Goal: Task Accomplishment & Management: Complete application form

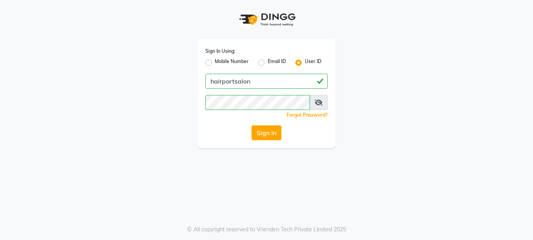
click at [270, 136] on button "Sign In" at bounding box center [266, 133] width 30 height 15
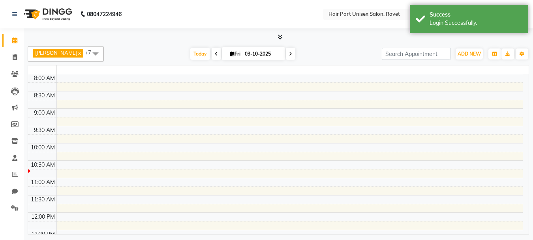
select select "en"
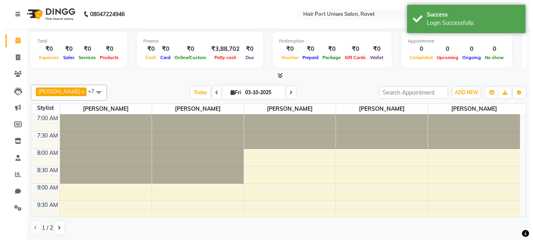
scroll to position [105, 0]
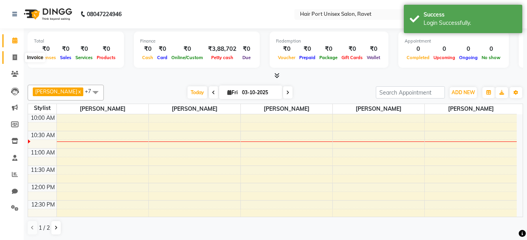
click at [14, 53] on span at bounding box center [15, 57] width 14 height 9
select select "service"
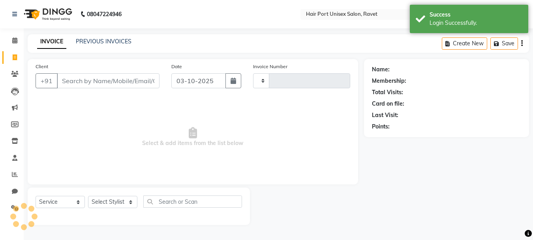
type input "4619"
select select "7015"
click at [88, 80] on input "Client" at bounding box center [108, 80] width 103 height 15
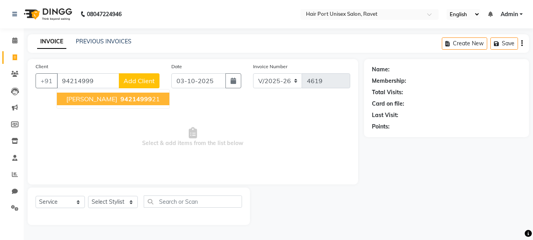
click at [93, 101] on button "[PERSON_NAME] 94214999 21" at bounding box center [113, 99] width 113 height 13
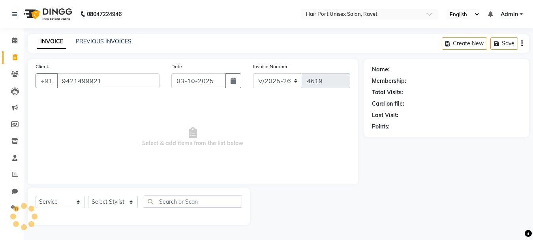
type input "9421499921"
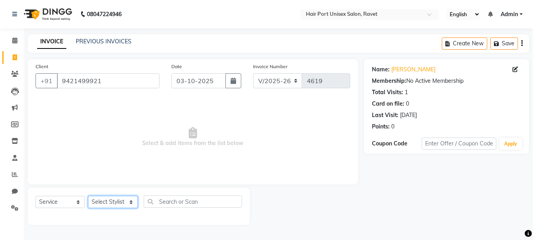
click at [118, 203] on select "Select Stylist [PERSON_NAME] [PERSON_NAME] [PERSON_NAME] [PERSON_NAME] [PERSON_…" at bounding box center [113, 202] width 50 height 12
select select "60513"
click at [88, 196] on select "Select Stylist [PERSON_NAME] [PERSON_NAME] [PERSON_NAME] [PERSON_NAME] [PERSON_…" at bounding box center [113, 202] width 50 height 12
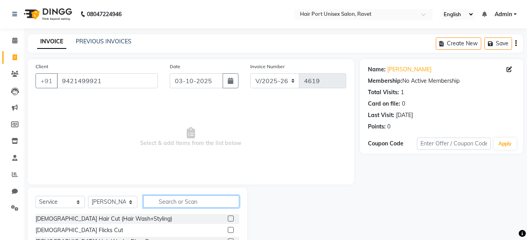
click at [168, 199] on input "text" at bounding box center [191, 202] width 96 height 12
type input "thr"
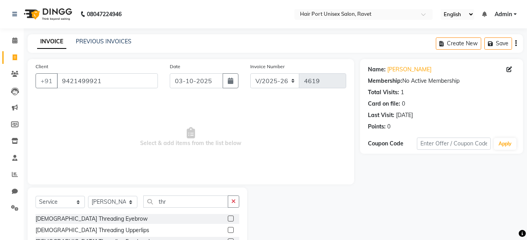
click at [225, 159] on span "Select & add items from the list below" at bounding box center [191, 137] width 311 height 79
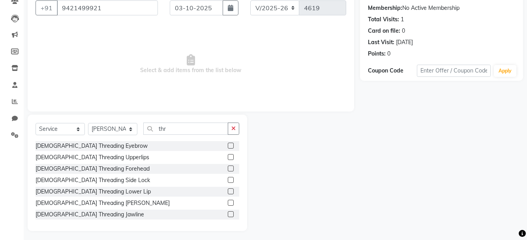
scroll to position [76, 0]
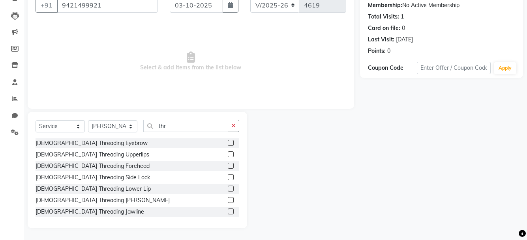
click at [228, 141] on label at bounding box center [231, 143] width 6 height 6
click at [228, 141] on input "checkbox" at bounding box center [230, 143] width 5 height 5
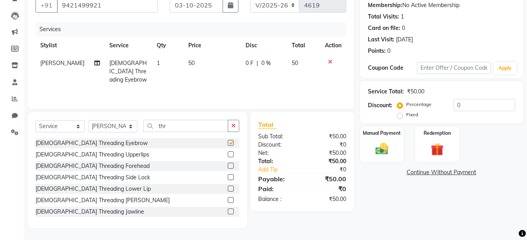
checkbox input "false"
click at [228, 152] on label at bounding box center [231, 155] width 6 height 6
click at [228, 152] on input "checkbox" at bounding box center [230, 154] width 5 height 5
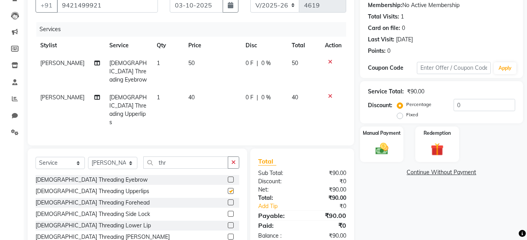
checkbox input "false"
click at [228, 200] on label at bounding box center [231, 203] width 6 height 6
click at [228, 201] on input "checkbox" at bounding box center [230, 203] width 5 height 5
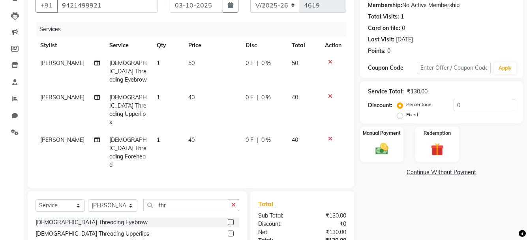
checkbox input "false"
click at [378, 154] on img at bounding box center [382, 148] width 22 height 15
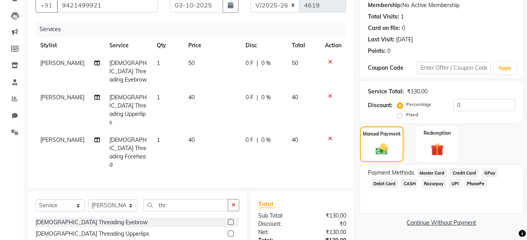
click at [456, 182] on span "UPI" at bounding box center [455, 183] width 12 height 9
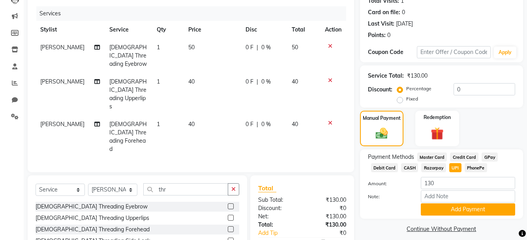
scroll to position [120, 0]
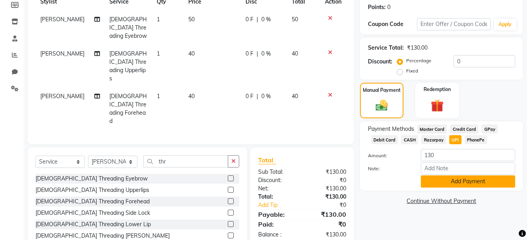
click at [464, 182] on button "Add Payment" at bounding box center [468, 182] width 94 height 12
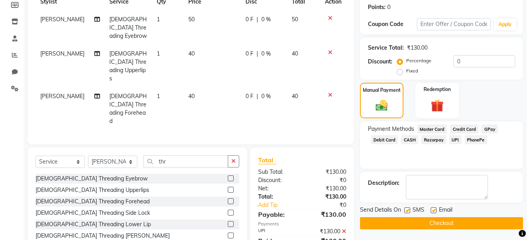
scroll to position [121, 0]
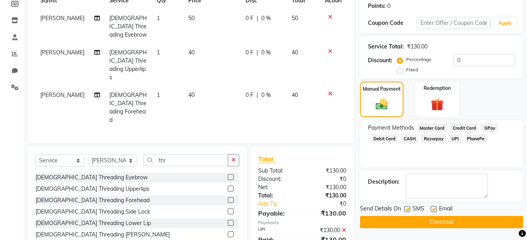
click at [497, 200] on div "Description:" at bounding box center [441, 186] width 163 height 31
click at [500, 206] on div "Send Details On SMS Email" at bounding box center [441, 210] width 163 height 10
click at [456, 138] on span "UPI" at bounding box center [455, 138] width 12 height 9
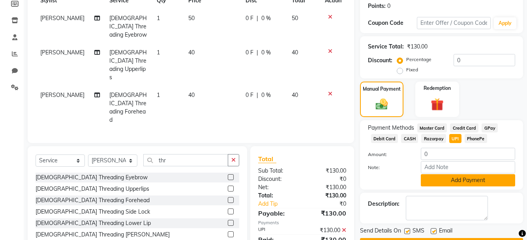
click at [435, 182] on button "Add Payment" at bounding box center [468, 180] width 94 height 12
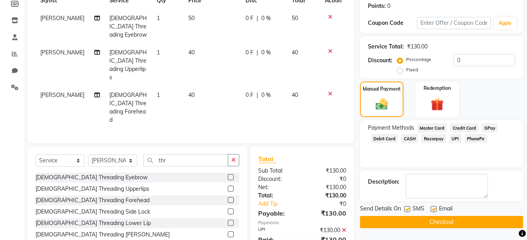
click at [497, 210] on div "Send Details On SMS Email" at bounding box center [441, 210] width 163 height 10
click at [498, 218] on button "Checkout" at bounding box center [441, 222] width 163 height 12
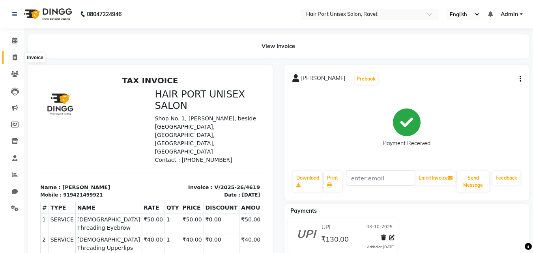
click at [14, 55] on icon at bounding box center [15, 57] width 4 height 6
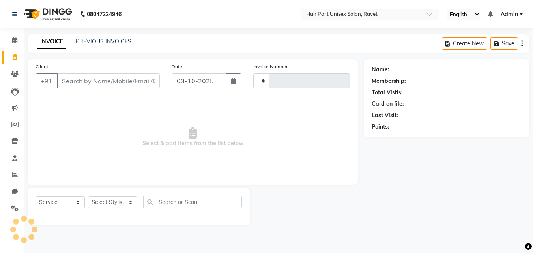
click at [14, 55] on icon at bounding box center [15, 57] width 4 height 6
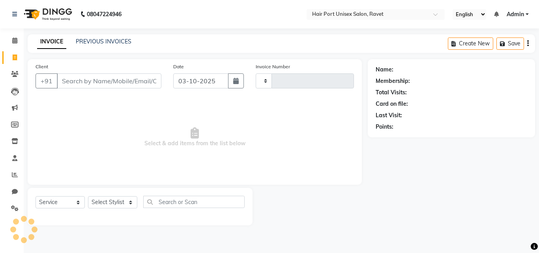
select select "service"
click at [88, 87] on input "Client" at bounding box center [109, 80] width 105 height 15
click at [79, 79] on input "Client" at bounding box center [109, 80] width 105 height 15
type input "8197282"
type input "4620"
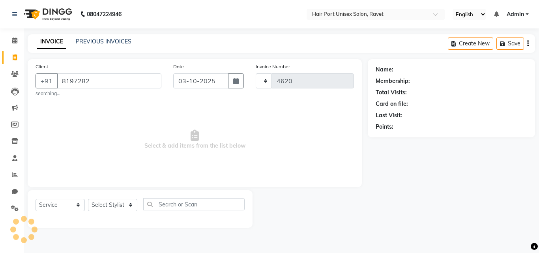
select select "7015"
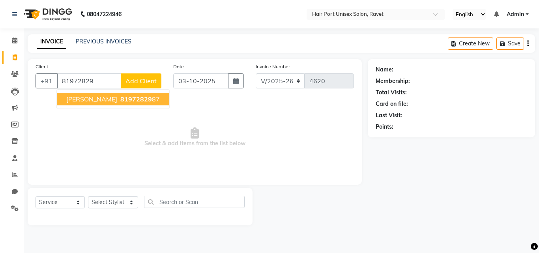
click at [83, 98] on span "[PERSON_NAME]" at bounding box center [91, 99] width 51 height 8
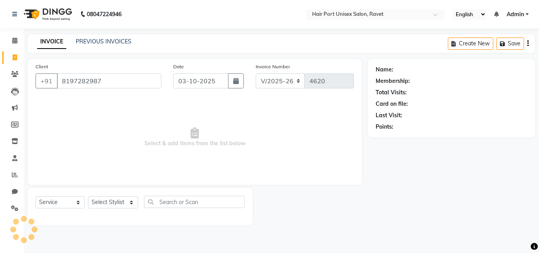
type input "8197282987"
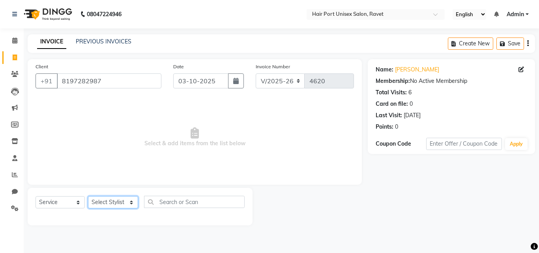
click at [106, 199] on select "Select Stylist [PERSON_NAME] [PERSON_NAME] [PERSON_NAME] [PERSON_NAME] [PERSON_…" at bounding box center [113, 202] width 50 height 12
select select "63965"
click at [88, 196] on select "Select Stylist [PERSON_NAME] [PERSON_NAME] [PERSON_NAME] [PERSON_NAME] [PERSON_…" at bounding box center [113, 202] width 50 height 12
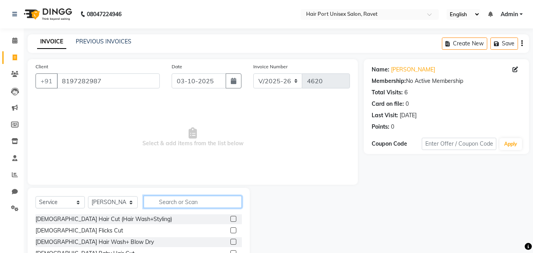
click at [164, 201] on input "text" at bounding box center [193, 202] width 98 height 12
type input "hair cut"
click at [234, 240] on label at bounding box center [234, 242] width 6 height 6
click at [234, 240] on input "checkbox" at bounding box center [233, 242] width 5 height 5
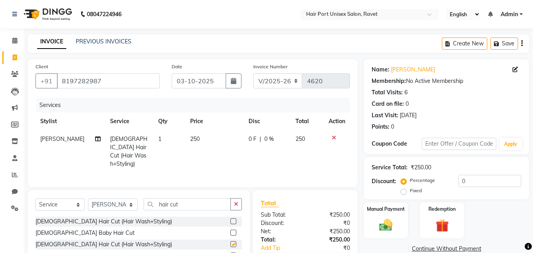
checkbox input "false"
click at [382, 223] on img at bounding box center [386, 225] width 22 height 16
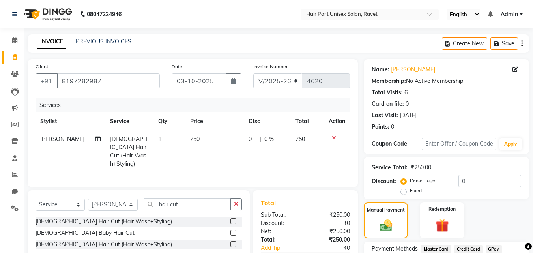
click at [413, 228] on div "Manual Payment Redemption" at bounding box center [446, 221] width 177 height 36
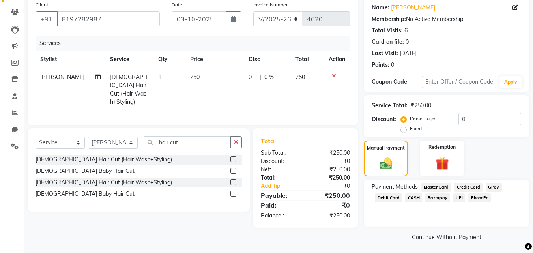
scroll to position [64, 0]
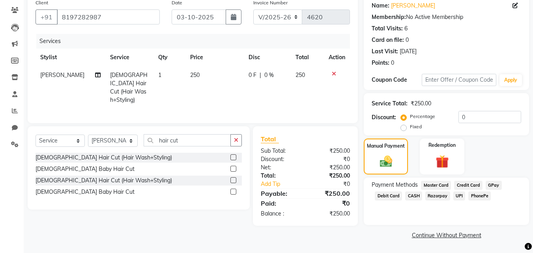
click at [458, 193] on span "UPI" at bounding box center [460, 195] width 12 height 9
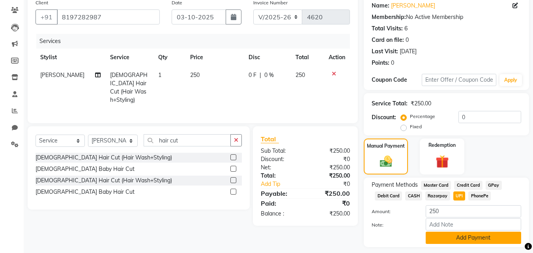
click at [471, 236] on button "Add Payment" at bounding box center [474, 238] width 96 height 12
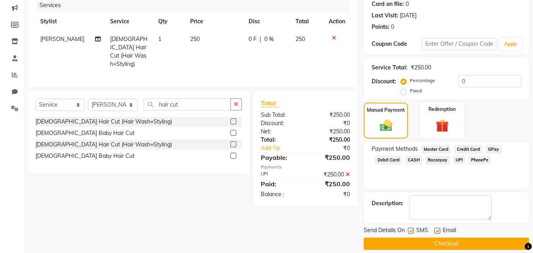
scroll to position [109, 0]
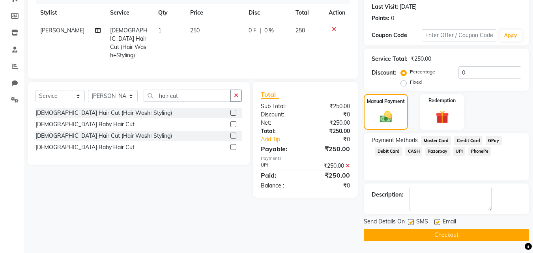
click at [471, 236] on button "Checkout" at bounding box center [446, 235] width 165 height 12
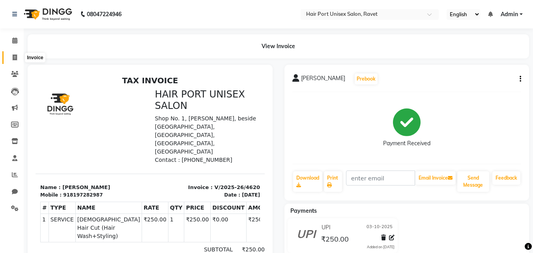
click at [13, 56] on icon at bounding box center [15, 57] width 4 height 6
select select "service"
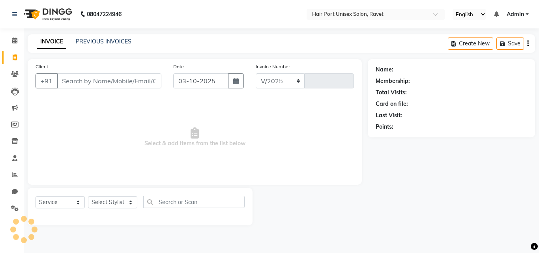
select select "7015"
type input "4621"
click at [70, 75] on input "Client" at bounding box center [109, 80] width 105 height 15
click at [83, 81] on input "Client" at bounding box center [109, 80] width 105 height 15
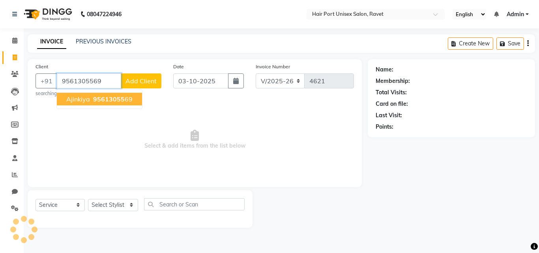
type input "9561305569"
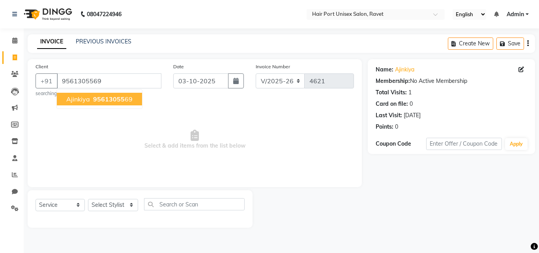
click at [96, 95] on span "95613055" at bounding box center [109, 99] width 32 height 8
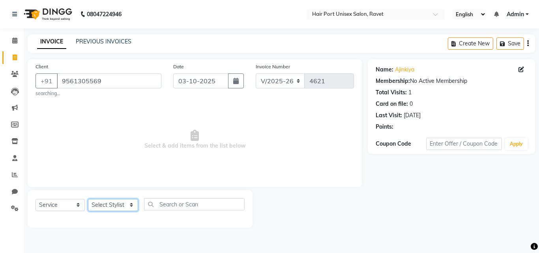
click at [99, 205] on select "Select Stylist [PERSON_NAME] [PERSON_NAME] [PERSON_NAME] [PERSON_NAME] [PERSON_…" at bounding box center [113, 205] width 50 height 12
select select "66342"
click at [88, 199] on select "Select Stylist [PERSON_NAME] [PERSON_NAME] [PERSON_NAME] [PERSON_NAME] [PERSON_…" at bounding box center [113, 205] width 50 height 12
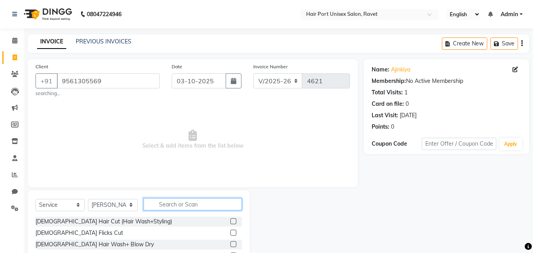
click at [168, 203] on input "text" at bounding box center [193, 204] width 98 height 12
type input "tri"
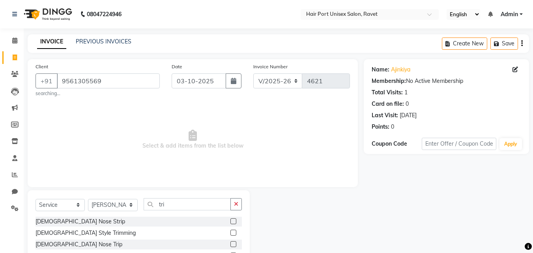
click at [234, 232] on label at bounding box center [234, 233] width 6 height 6
click at [234, 232] on input "checkbox" at bounding box center [233, 233] width 5 height 5
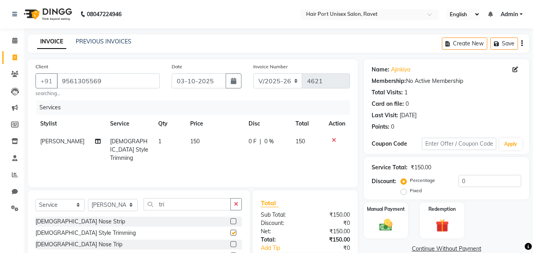
checkbox input "false"
click at [171, 203] on input "tri" at bounding box center [187, 204] width 87 height 12
type input "t"
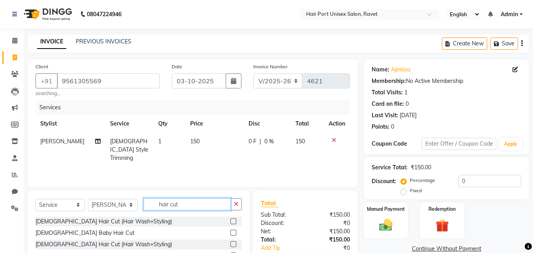
type input "hair cut"
click at [234, 240] on label at bounding box center [234, 244] width 6 height 6
click at [234, 240] on input "checkbox" at bounding box center [233, 244] width 5 height 5
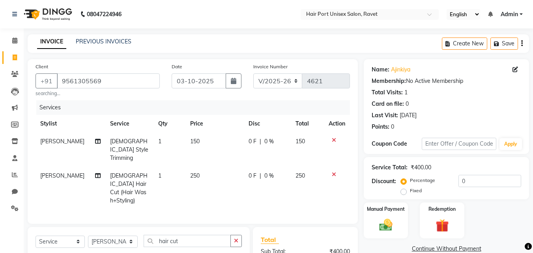
checkbox input "false"
click at [381, 227] on img at bounding box center [386, 225] width 22 height 16
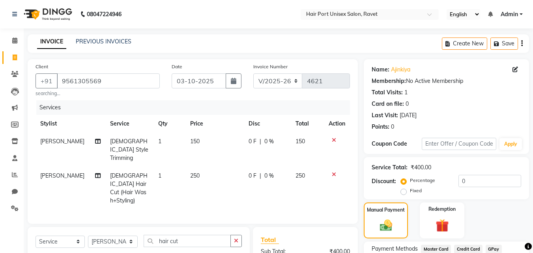
click at [414, 227] on div "Manual Payment Redemption" at bounding box center [446, 221] width 177 height 36
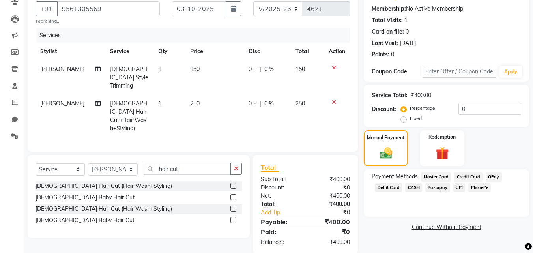
scroll to position [75, 0]
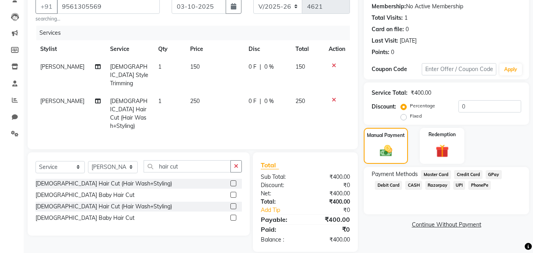
click at [456, 186] on span "UPI" at bounding box center [460, 185] width 12 height 9
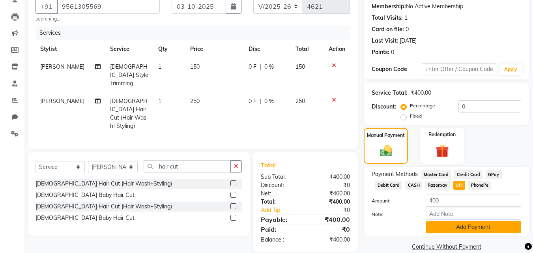
click at [453, 223] on button "Add Payment" at bounding box center [474, 227] width 96 height 12
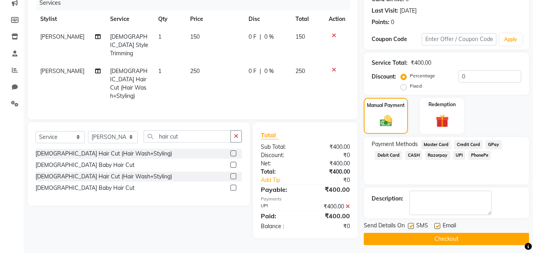
scroll to position [109, 0]
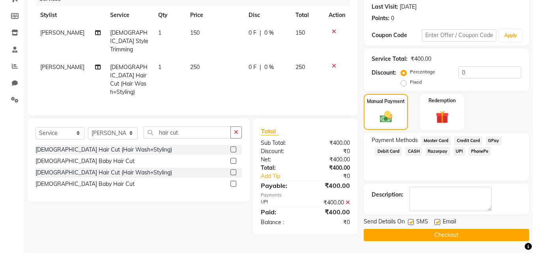
click at [466, 240] on button "Checkout" at bounding box center [446, 235] width 165 height 12
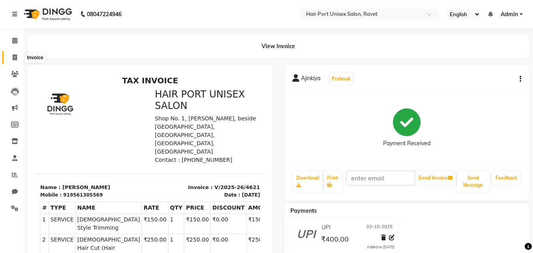
click at [11, 58] on span at bounding box center [15, 57] width 14 height 9
select select "service"
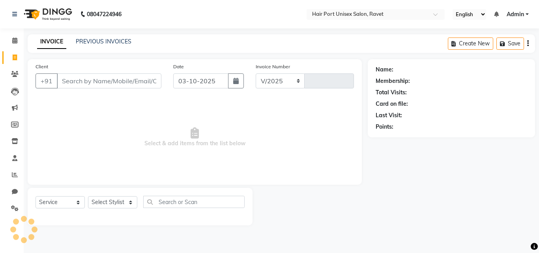
select select "7015"
type input "4622"
click at [88, 77] on input "Client" at bounding box center [109, 80] width 105 height 15
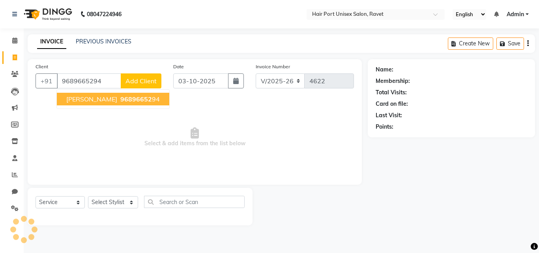
type input "9689665294"
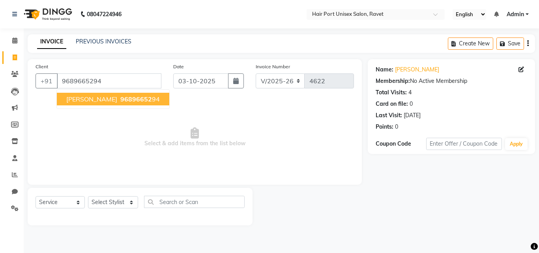
click at [120, 98] on span "96896652" at bounding box center [136, 99] width 32 height 8
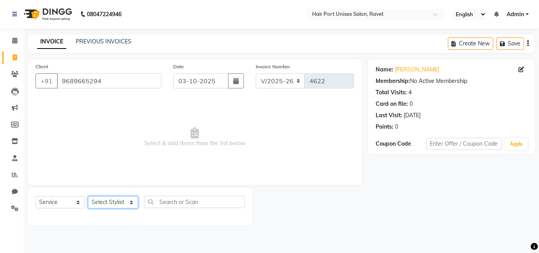
click at [131, 203] on select "Select Stylist [PERSON_NAME] [PERSON_NAME] [PERSON_NAME] [PERSON_NAME] [PERSON_…" at bounding box center [113, 202] width 50 height 12
select select "63965"
click at [88, 196] on select "Select Stylist [PERSON_NAME] [PERSON_NAME] [PERSON_NAME] [PERSON_NAME] [PERSON_…" at bounding box center [113, 202] width 50 height 12
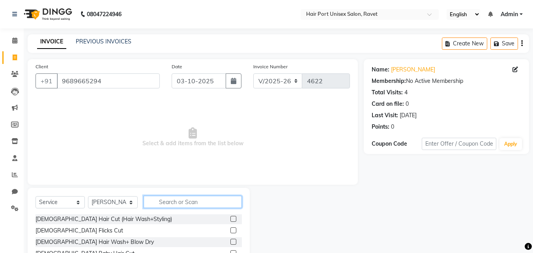
click at [166, 201] on input "text" at bounding box center [193, 202] width 98 height 12
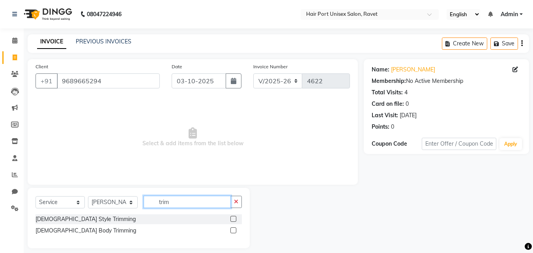
type input "trim"
click at [233, 219] on label at bounding box center [234, 219] width 6 height 6
click at [233, 219] on input "checkbox" at bounding box center [233, 219] width 5 height 5
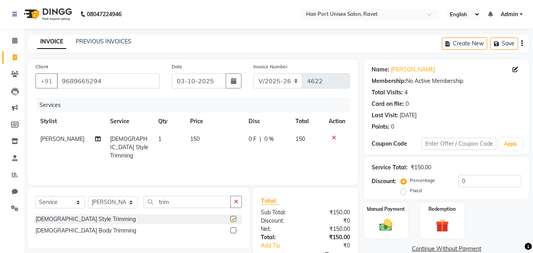
checkbox input "false"
click at [377, 217] on img at bounding box center [386, 225] width 22 height 16
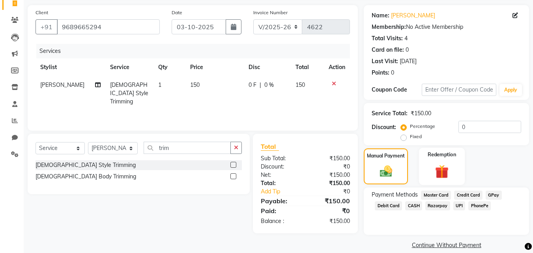
scroll to position [64, 0]
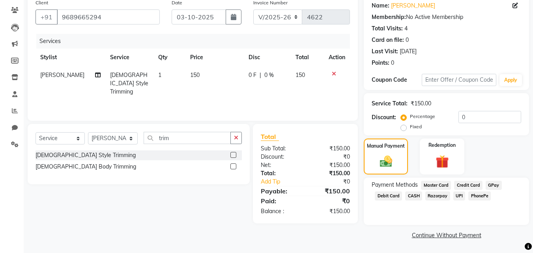
click at [477, 197] on span "PhonePe" at bounding box center [480, 195] width 23 height 9
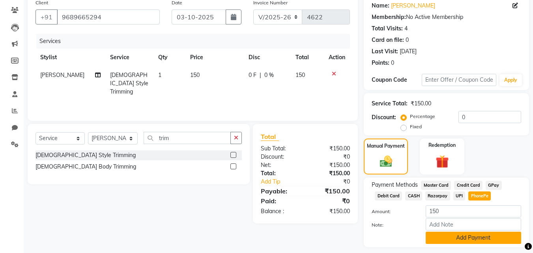
click at [476, 234] on button "Add Payment" at bounding box center [474, 238] width 96 height 12
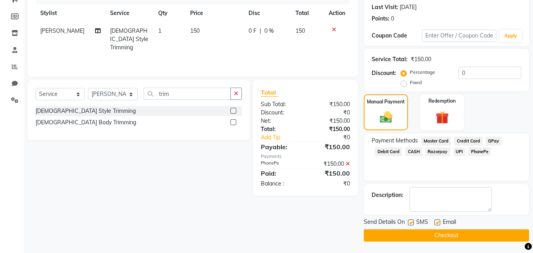
scroll to position [109, 0]
click at [459, 231] on button "Checkout" at bounding box center [446, 235] width 165 height 12
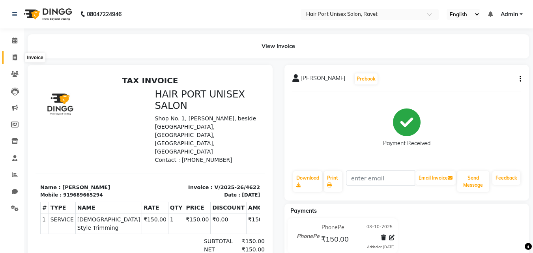
click at [15, 58] on icon at bounding box center [15, 57] width 4 height 6
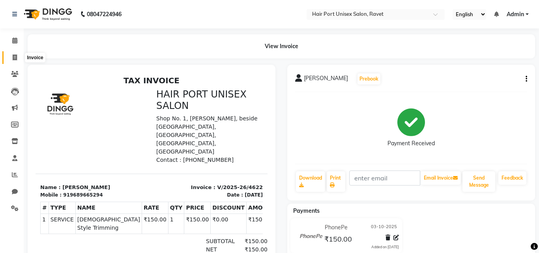
select select "service"
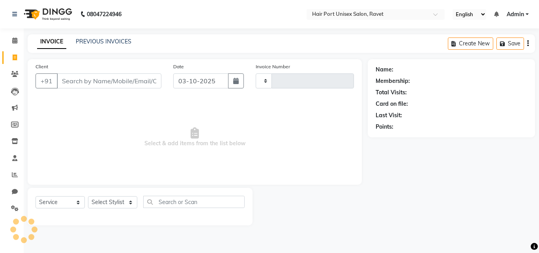
type input "4623"
select select "7015"
click at [71, 79] on input "Client" at bounding box center [109, 80] width 105 height 15
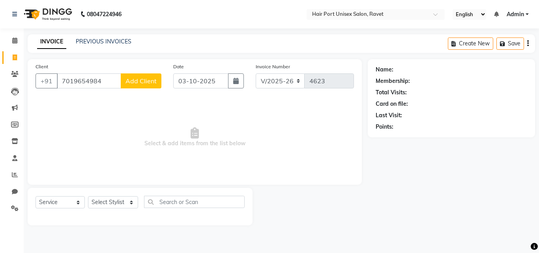
type input "7019654984"
click at [154, 83] on span "Add Client" at bounding box center [141, 81] width 31 height 8
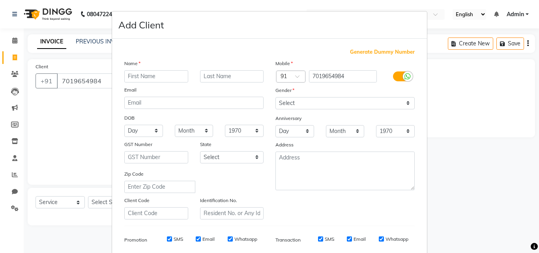
click at [149, 72] on input "text" at bounding box center [156, 76] width 64 height 12
type input "[PERSON_NAME]"
click at [346, 103] on select "Select [DEMOGRAPHIC_DATA] [DEMOGRAPHIC_DATA] Other Prefer Not To Say" at bounding box center [345, 103] width 139 height 12
select select "[DEMOGRAPHIC_DATA]"
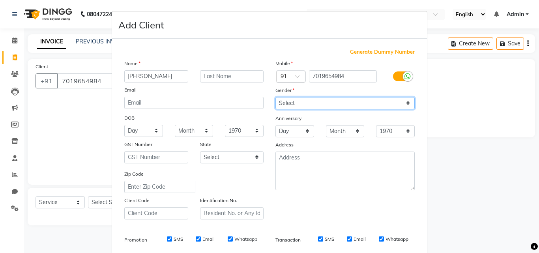
click at [276, 97] on select "Select [DEMOGRAPHIC_DATA] [DEMOGRAPHIC_DATA] Other Prefer Not To Say" at bounding box center [345, 103] width 139 height 12
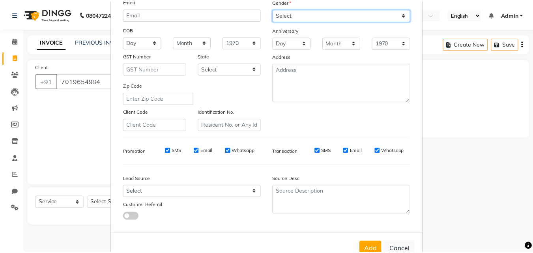
scroll to position [95, 0]
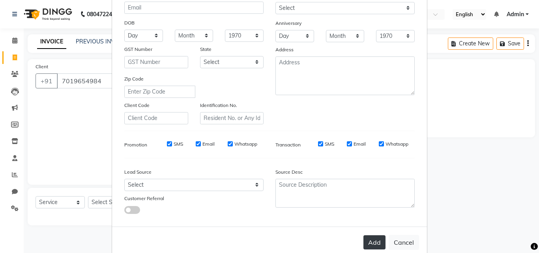
click at [373, 240] on button "Add" at bounding box center [375, 242] width 22 height 14
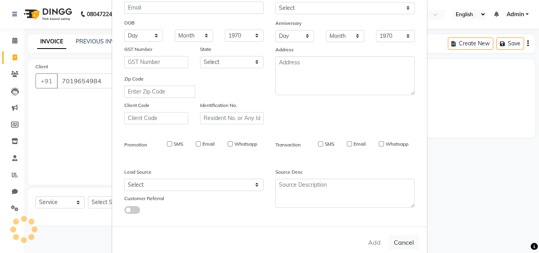
select select
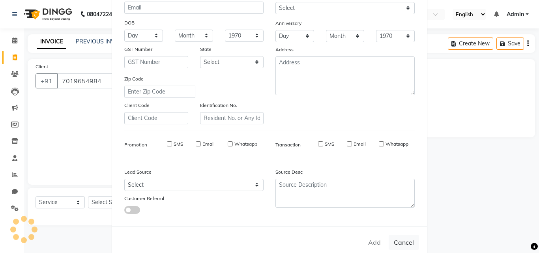
select select
checkbox input "false"
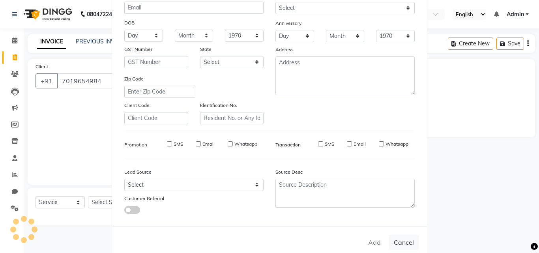
checkbox input "false"
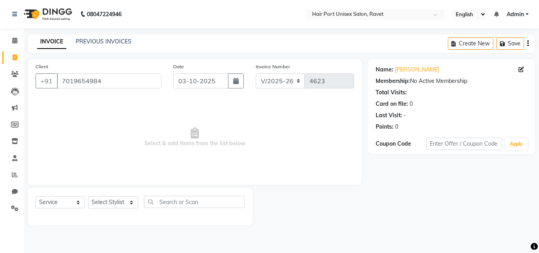
click at [373, 240] on div "08047224946 Select Location × Hair [GEOGRAPHIC_DATA] Salon, Ravet English ENGLI…" at bounding box center [269, 126] width 539 height 253
click at [120, 203] on select "Select Stylist [PERSON_NAME] [PERSON_NAME] [PERSON_NAME] [PERSON_NAME] [PERSON_…" at bounding box center [113, 202] width 50 height 12
select select "58688"
click at [88, 196] on select "Select Stylist [PERSON_NAME] [PERSON_NAME] [PERSON_NAME] [PERSON_NAME] [PERSON_…" at bounding box center [113, 202] width 50 height 12
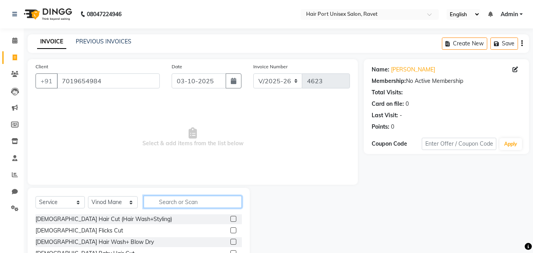
click at [174, 204] on input "text" at bounding box center [193, 202] width 98 height 12
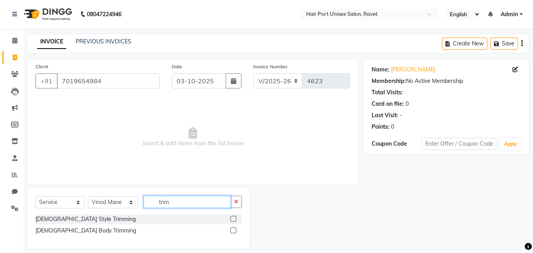
type input "trim"
click at [231, 219] on label at bounding box center [234, 219] width 6 height 6
click at [231, 219] on input "checkbox" at bounding box center [233, 219] width 5 height 5
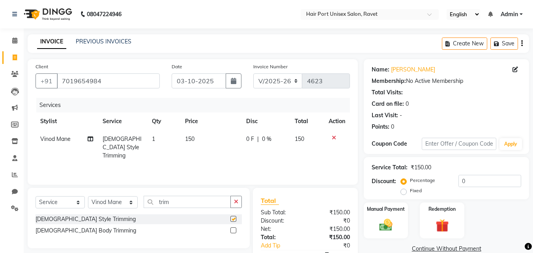
checkbox input "false"
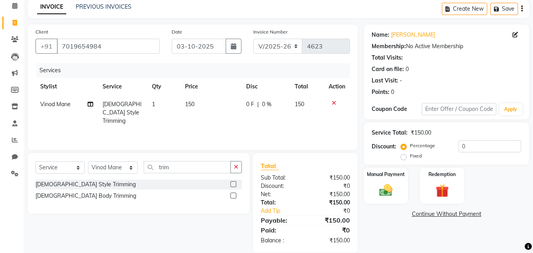
scroll to position [37, 0]
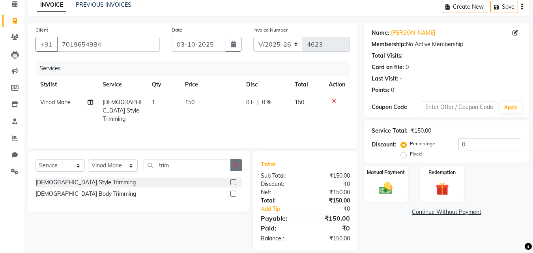
click at [234, 169] on button "button" at bounding box center [236, 165] width 11 height 12
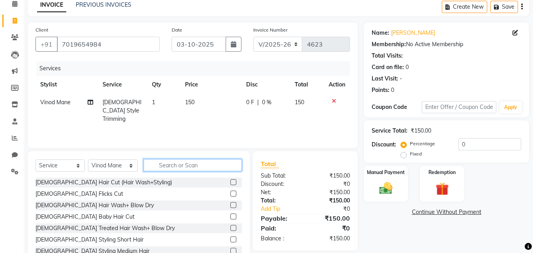
click at [157, 168] on input "text" at bounding box center [193, 165] width 98 height 12
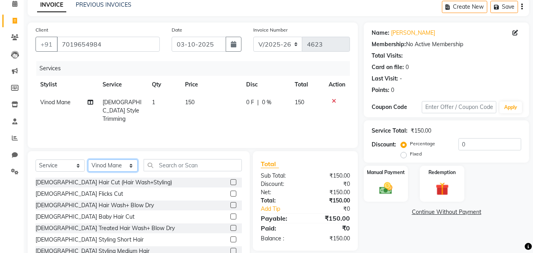
click at [131, 164] on select "Select Stylist [PERSON_NAME] [PERSON_NAME] [PERSON_NAME] [PERSON_NAME] [PERSON_…" at bounding box center [113, 165] width 50 height 12
click at [211, 144] on div "Client [PHONE_NUMBER] Date [DATE] Invoice Number V/2025 V/[PHONE_NUMBER] Servic…" at bounding box center [193, 86] width 330 height 126
click at [384, 195] on img at bounding box center [386, 188] width 22 height 16
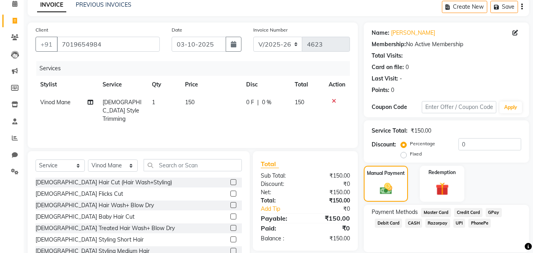
click at [479, 224] on span "PhonePe" at bounding box center [480, 223] width 23 height 9
click at [435, 193] on img at bounding box center [442, 188] width 22 height 17
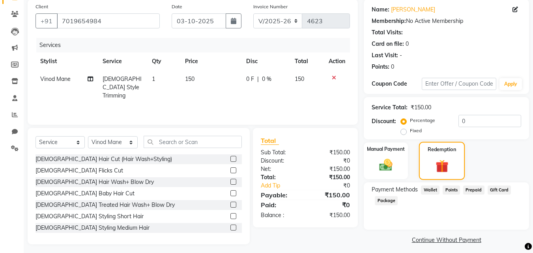
scroll to position [62, 0]
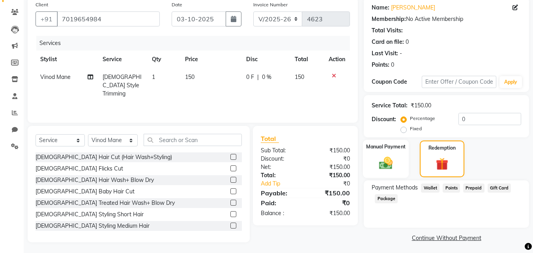
click at [398, 167] on div "Manual Payment" at bounding box center [386, 159] width 46 height 38
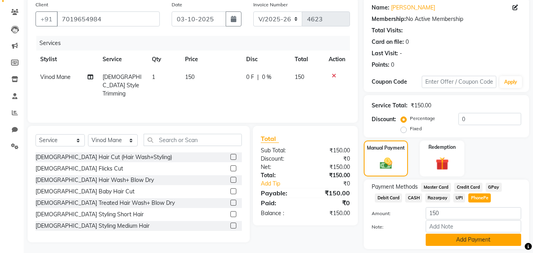
click at [474, 236] on button "Add Payment" at bounding box center [474, 240] width 96 height 12
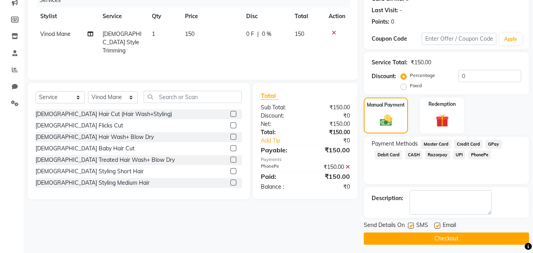
scroll to position [109, 0]
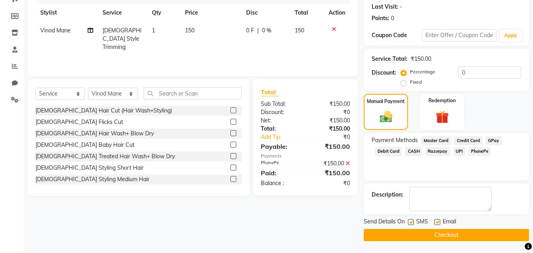
click at [469, 236] on button "Checkout" at bounding box center [446, 235] width 165 height 12
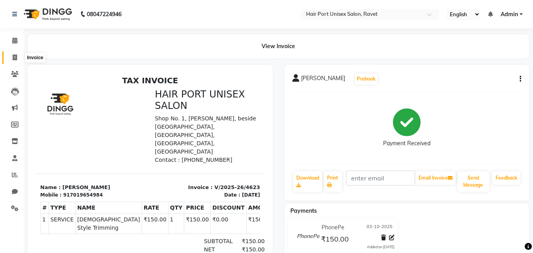
click at [15, 56] on icon at bounding box center [15, 57] width 4 height 6
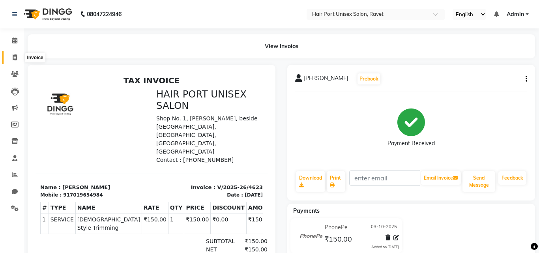
select select "service"
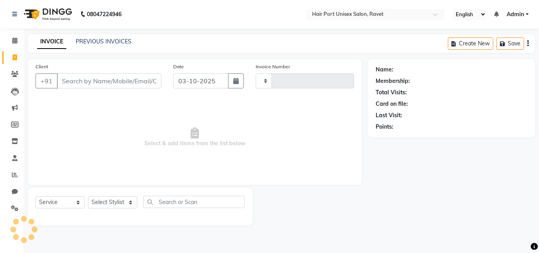
type input "4624"
select select "7015"
click at [72, 79] on input "Client" at bounding box center [109, 80] width 105 height 15
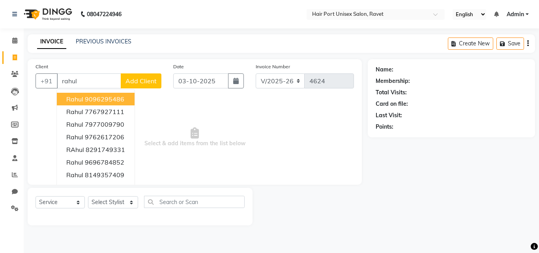
type input "rahul"
click at [141, 83] on span "Add Client" at bounding box center [141, 81] width 31 height 8
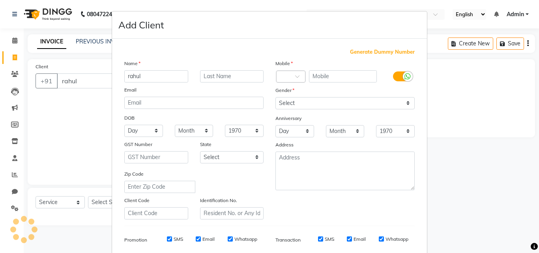
click at [141, 83] on div "Name [PERSON_NAME] Email DOB Day 01 02 03 04 05 06 07 08 09 10 11 12 13 14 15 1…" at bounding box center [193, 139] width 151 height 160
click at [68, 132] on ngb-modal-window "Add Client Generate Dummy Number Name rahul Email DOB Day 01 02 03 04 05 06 07 …" at bounding box center [269, 126] width 539 height 253
click at [457, 77] on ngb-modal-window "Add Client Generate Dummy Number Name rahul Email DOB Day 01 02 03 04 05 06 07 …" at bounding box center [269, 126] width 539 height 253
click at [13, 142] on ngb-modal-window "Add Client Generate Dummy Number Name rahul Email DOB Day 01 02 03 04 05 06 07 …" at bounding box center [269, 126] width 539 height 253
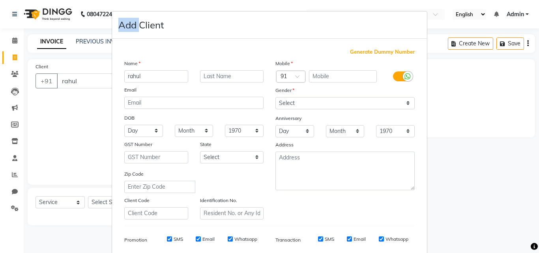
click at [13, 142] on ngb-modal-window "Add Client Generate Dummy Number Name rahul Email DOB Day 01 02 03 04 05 06 07 …" at bounding box center [269, 126] width 539 height 253
click at [12, 174] on ngb-modal-window "Add Client Generate Dummy Number Name rahul Email DOB Day 01 02 03 04 05 06 07 …" at bounding box center [269, 126] width 539 height 253
click at [489, 149] on ngb-modal-window "Add Client Generate Dummy Number Name rahul Email DOB Day 01 02 03 04 05 06 07 …" at bounding box center [269, 126] width 539 height 253
click at [355, 79] on input "text" at bounding box center [343, 76] width 68 height 12
type input "9923118181"
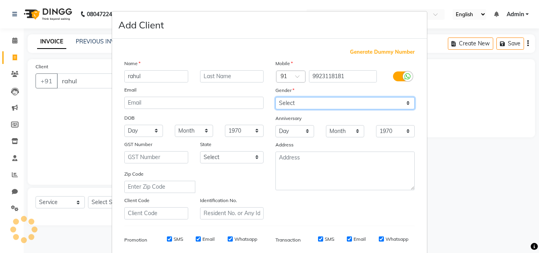
click at [314, 103] on select "Select [DEMOGRAPHIC_DATA] [DEMOGRAPHIC_DATA] Other Prefer Not To Say" at bounding box center [345, 103] width 139 height 12
select select "[DEMOGRAPHIC_DATA]"
click at [276, 97] on select "Select [DEMOGRAPHIC_DATA] [DEMOGRAPHIC_DATA] Other Prefer Not To Say" at bounding box center [345, 103] width 139 height 12
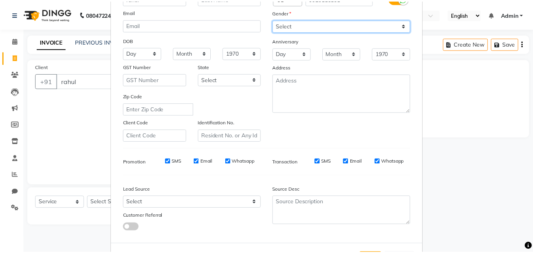
scroll to position [111, 0]
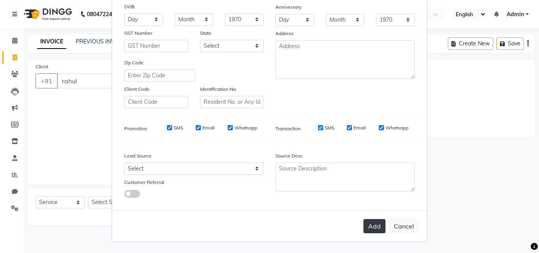
click at [372, 229] on button "Add" at bounding box center [375, 226] width 22 height 14
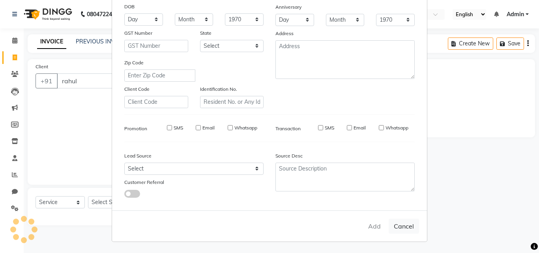
type input "9923118181"
select select
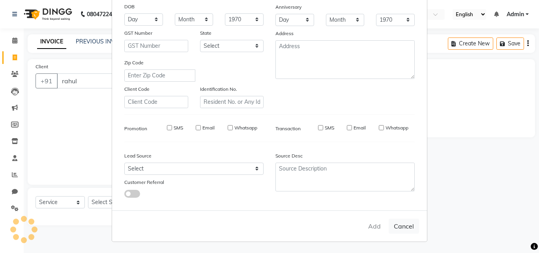
select select
checkbox input "false"
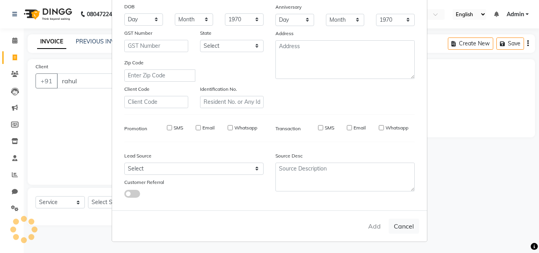
checkbox input "false"
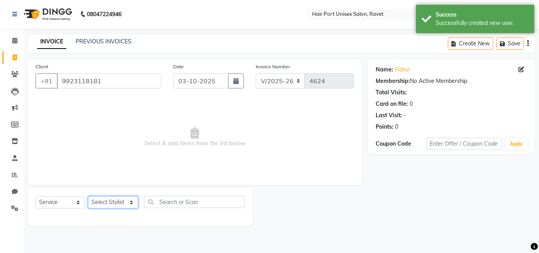
click at [117, 200] on select "Select Stylist [PERSON_NAME] [PERSON_NAME] [PERSON_NAME] [PERSON_NAME] [PERSON_…" at bounding box center [113, 202] width 50 height 12
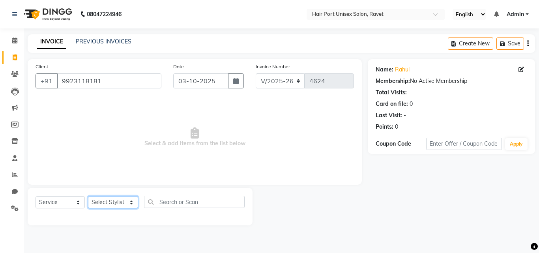
select select "65581"
click at [88, 196] on select "Select Stylist [PERSON_NAME] [PERSON_NAME] [PERSON_NAME] [PERSON_NAME] [PERSON_…" at bounding box center [113, 202] width 50 height 12
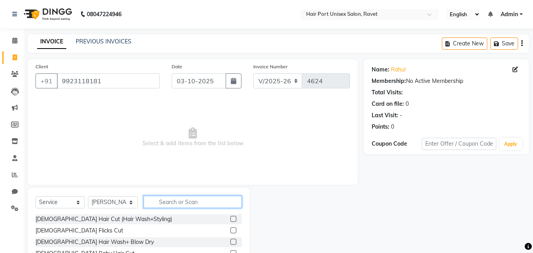
click at [166, 199] on input "text" at bounding box center [193, 202] width 98 height 12
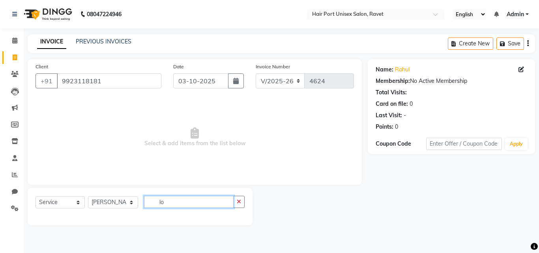
type input "l"
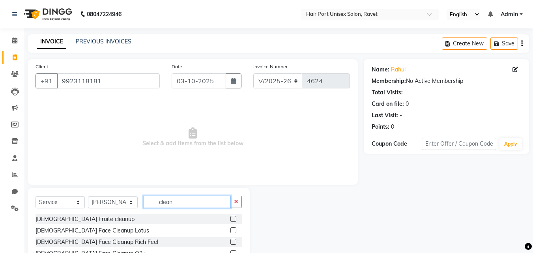
type input "clean"
click at [231, 231] on label at bounding box center [234, 230] width 6 height 6
click at [231, 231] on input "checkbox" at bounding box center [233, 230] width 5 height 5
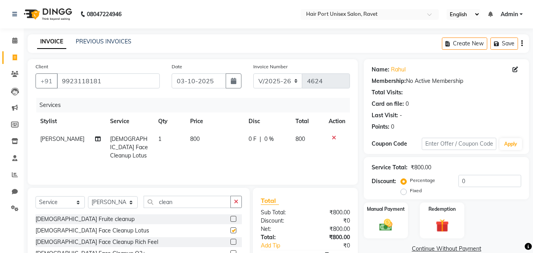
checkbox input "false"
click at [234, 204] on icon "button" at bounding box center [236, 202] width 4 height 6
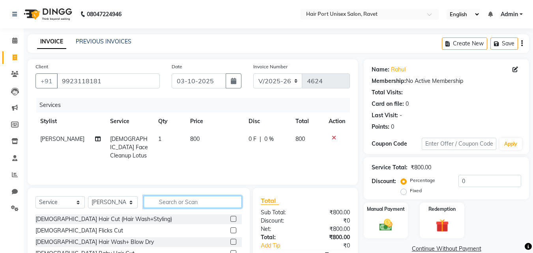
click at [207, 198] on input "text" at bounding box center [193, 202] width 98 height 12
type input "nose"
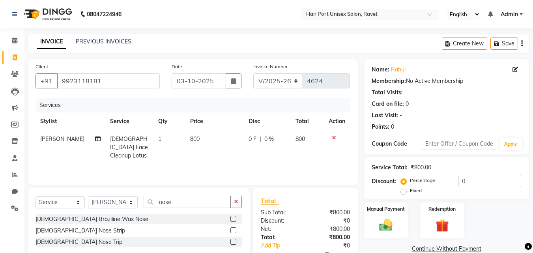
click at [232, 231] on label at bounding box center [234, 230] width 6 height 6
click at [232, 231] on input "checkbox" at bounding box center [233, 230] width 5 height 5
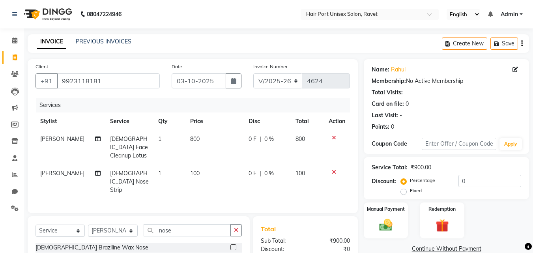
checkbox input "false"
click at [391, 213] on div "Manual Payment" at bounding box center [386, 221] width 46 height 38
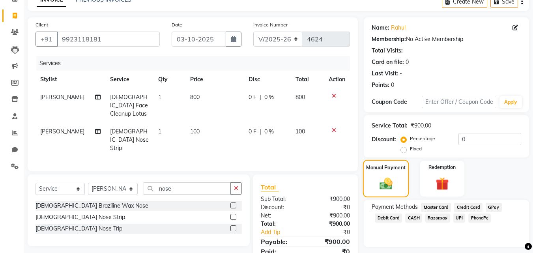
scroll to position [64, 0]
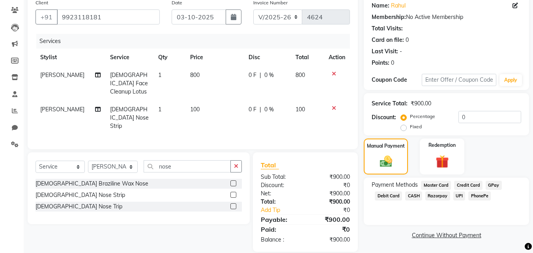
click at [476, 195] on span "PhonePe" at bounding box center [480, 195] width 23 height 9
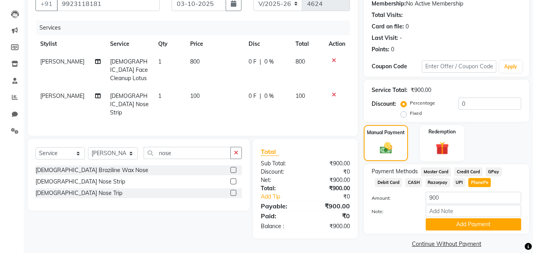
scroll to position [86, 0]
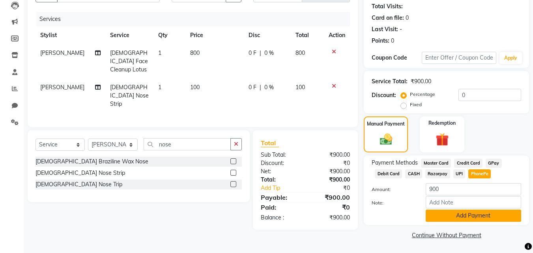
click at [474, 211] on button "Add Payment" at bounding box center [474, 216] width 96 height 12
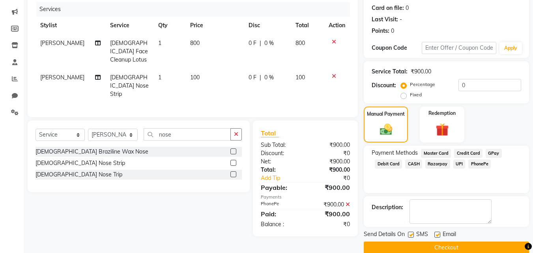
scroll to position [109, 0]
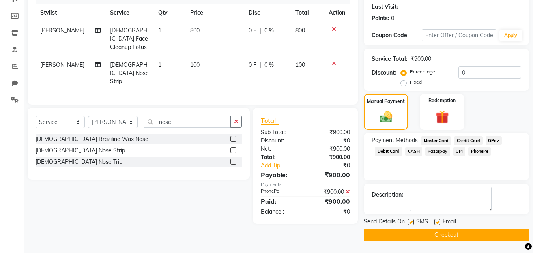
click at [474, 212] on div "Description:" at bounding box center [446, 199] width 165 height 31
click at [469, 229] on button "Checkout" at bounding box center [446, 235] width 165 height 12
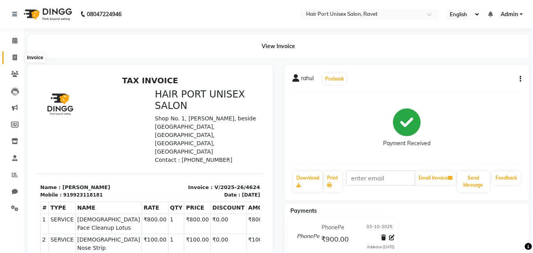
click at [15, 58] on icon at bounding box center [15, 57] width 4 height 6
select select "service"
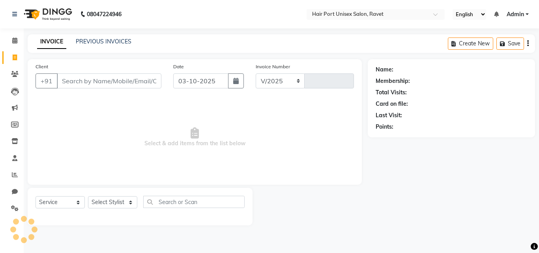
select select "7015"
type input "4625"
click at [71, 79] on input "Client" at bounding box center [109, 80] width 105 height 15
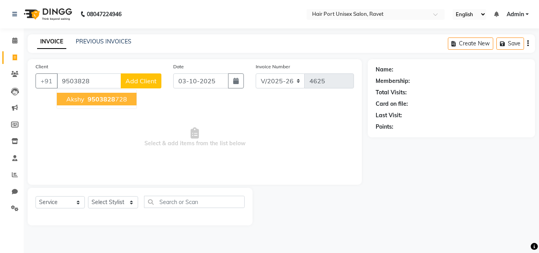
click at [93, 99] on span "9503828" at bounding box center [102, 99] width 28 height 8
type input "9503828728"
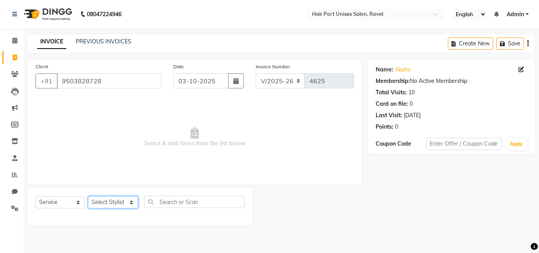
click at [131, 202] on select "Select Stylist [PERSON_NAME] [PERSON_NAME] [PERSON_NAME] [PERSON_NAME] [PERSON_…" at bounding box center [113, 202] width 50 height 12
select select "63965"
click at [88, 196] on select "Select Stylist [PERSON_NAME] [PERSON_NAME] [PERSON_NAME] [PERSON_NAME] [PERSON_…" at bounding box center [113, 202] width 50 height 12
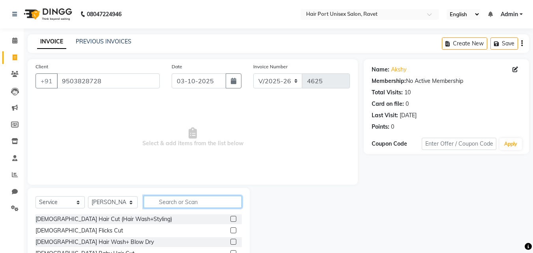
click at [168, 196] on input "text" at bounding box center [193, 202] width 98 height 12
type input "tri"
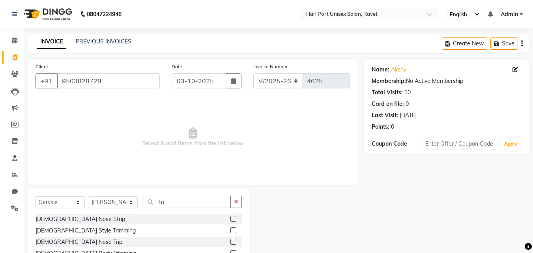
click at [233, 229] on label at bounding box center [234, 230] width 6 height 6
click at [233, 229] on input "checkbox" at bounding box center [233, 230] width 5 height 5
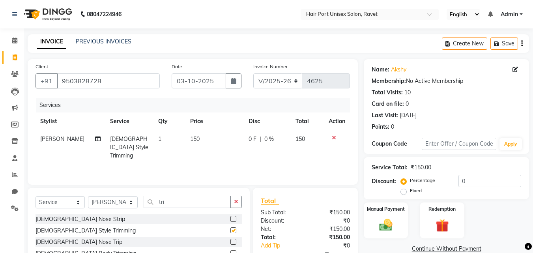
checkbox input "false"
click at [377, 217] on div "Manual Payment" at bounding box center [386, 221] width 46 height 38
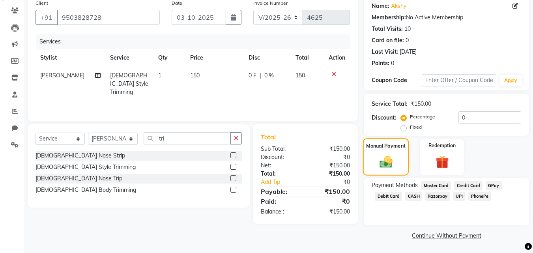
scroll to position [64, 0]
click at [480, 195] on span "PhonePe" at bounding box center [480, 195] width 23 height 9
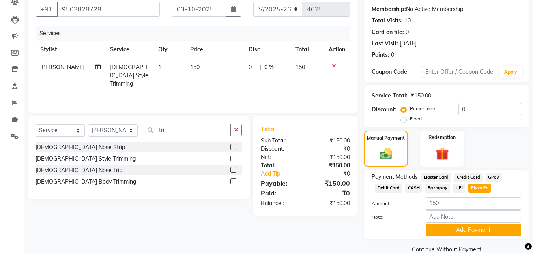
scroll to position [86, 0]
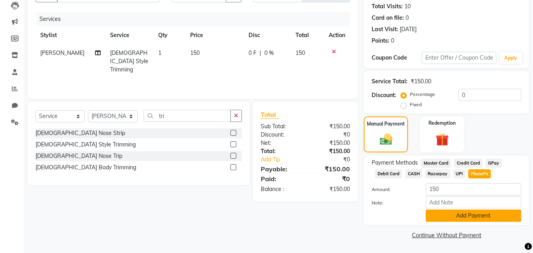
click at [480, 210] on button "Add Payment" at bounding box center [474, 216] width 96 height 12
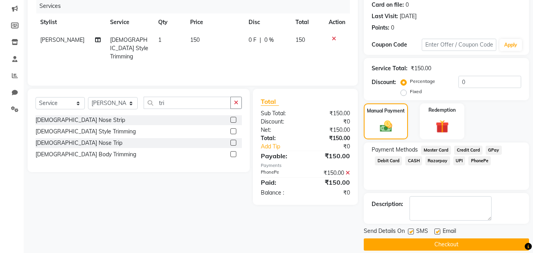
scroll to position [109, 0]
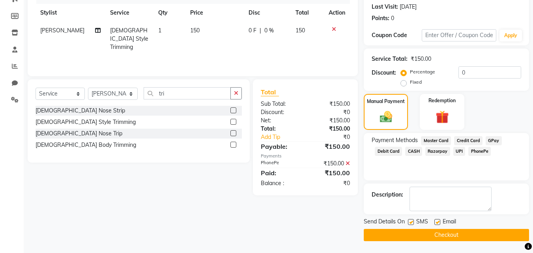
click at [461, 234] on button "Checkout" at bounding box center [446, 235] width 165 height 12
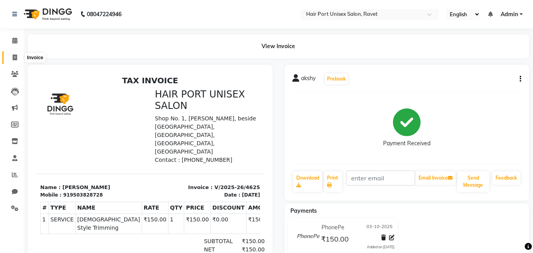
click at [14, 56] on icon at bounding box center [15, 57] width 4 height 6
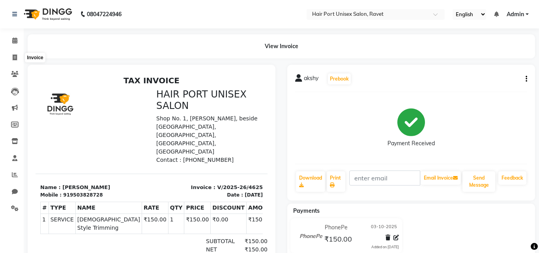
select select "7015"
select select "service"
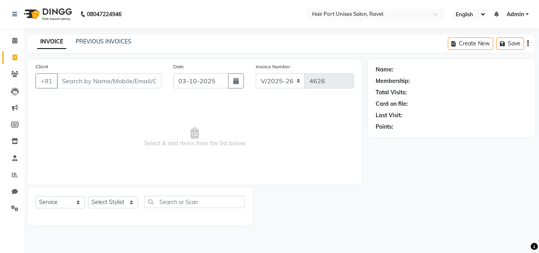
click at [101, 83] on input "Client" at bounding box center [109, 80] width 105 height 15
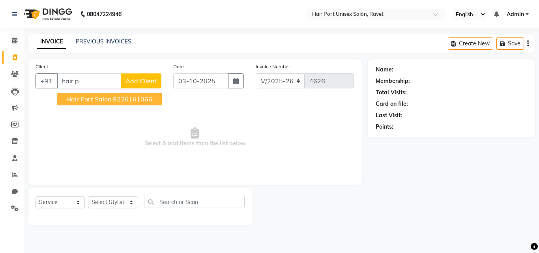
click at [124, 95] on ngb-highlight "9226161066" at bounding box center [132, 99] width 39 height 8
type input "9226161066"
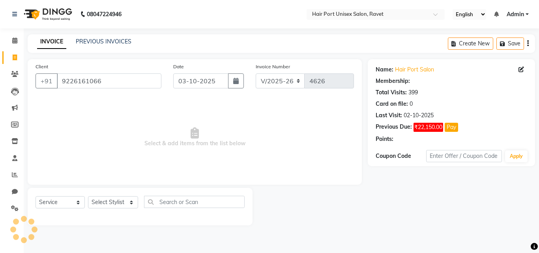
select select "1: Object"
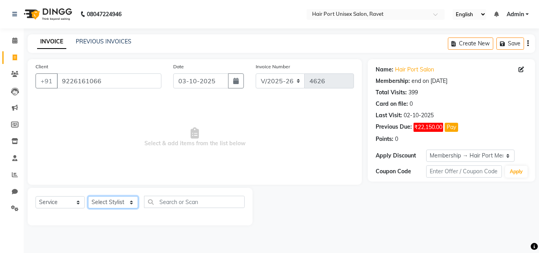
click at [128, 200] on select "Select Stylist [PERSON_NAME] [PERSON_NAME] [PERSON_NAME] [PERSON_NAME] [PERSON_…" at bounding box center [113, 202] width 50 height 12
select select "63965"
click at [88, 196] on select "Select Stylist [PERSON_NAME] [PERSON_NAME] [PERSON_NAME] [PERSON_NAME] [PERSON_…" at bounding box center [113, 202] width 50 height 12
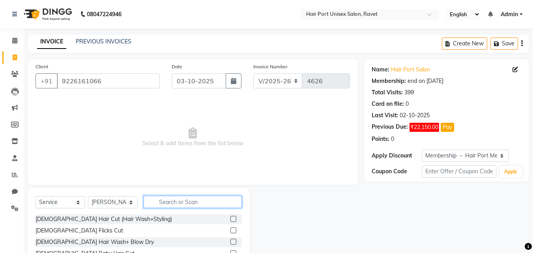
click at [197, 198] on input "text" at bounding box center [193, 202] width 98 height 12
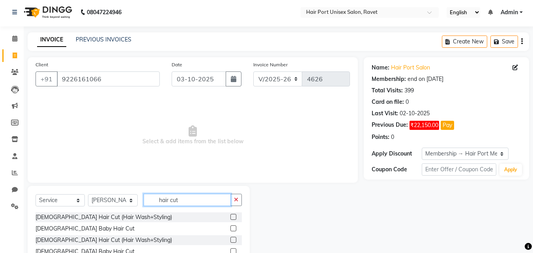
scroll to position [5, 0]
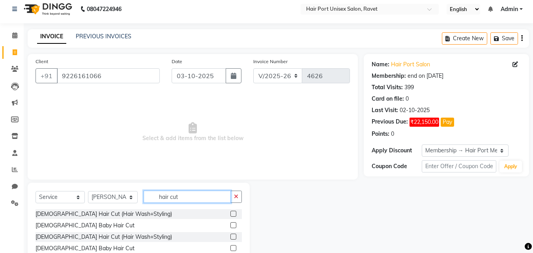
type input "hair cut"
click at [233, 236] on label at bounding box center [234, 237] width 6 height 6
click at [233, 236] on input "checkbox" at bounding box center [233, 236] width 5 height 5
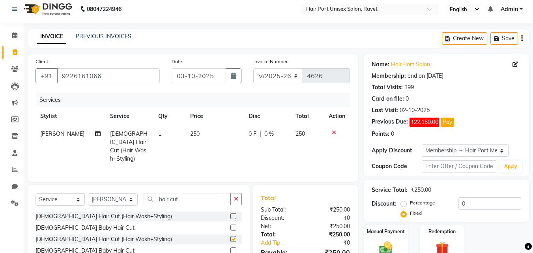
checkbox input "false"
click at [378, 229] on label "Manual Payment" at bounding box center [385, 231] width 39 height 8
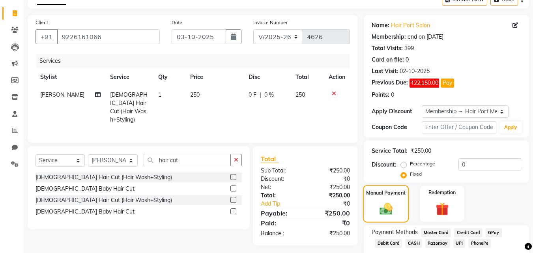
scroll to position [46, 0]
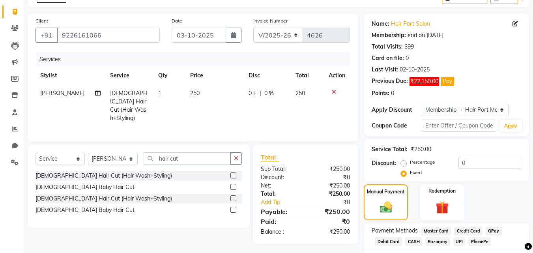
click at [482, 240] on span "PhonePe" at bounding box center [480, 241] width 23 height 9
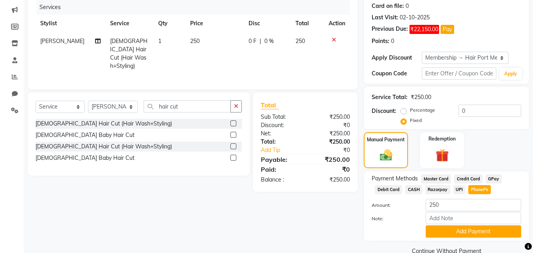
scroll to position [114, 0]
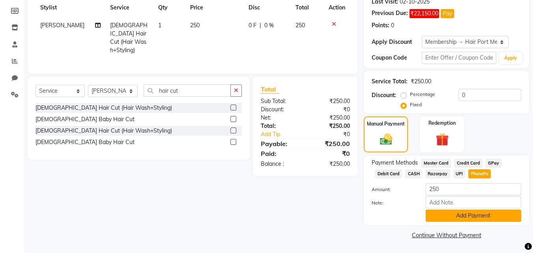
click at [475, 218] on button "Add Payment" at bounding box center [474, 216] width 96 height 12
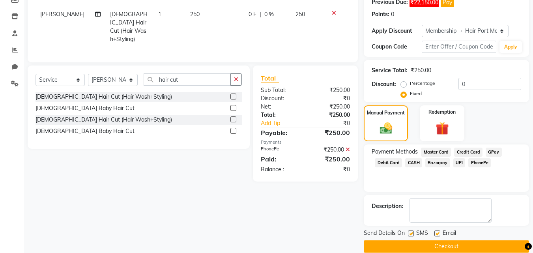
scroll to position [136, 0]
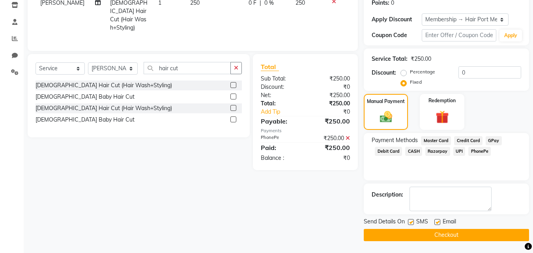
click at [473, 235] on button "Checkout" at bounding box center [446, 235] width 165 height 12
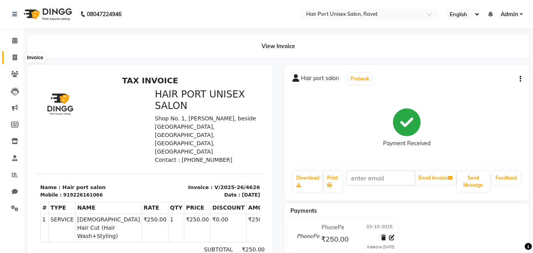
click at [16, 56] on icon at bounding box center [15, 57] width 4 height 6
select select "service"
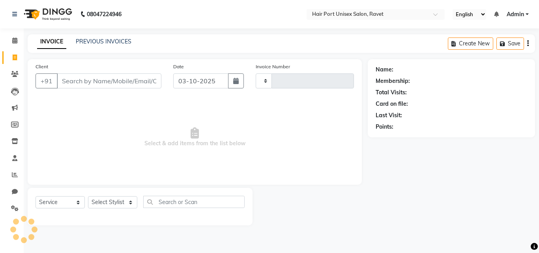
type input "4627"
select select "7015"
click at [71, 78] on input "Client" at bounding box center [109, 80] width 105 height 15
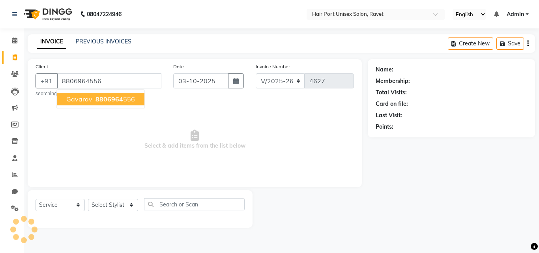
type input "8806964556"
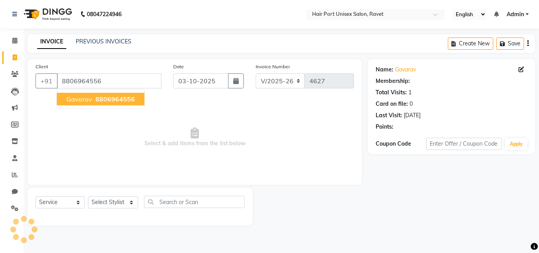
select select "1: Object"
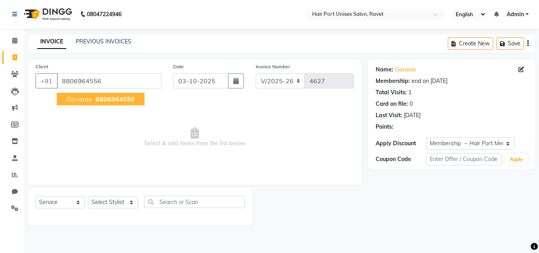
click at [90, 103] on button "gavarav 8806964556" at bounding box center [101, 99] width 88 height 13
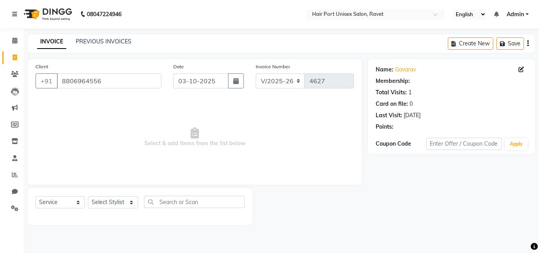
select select "1: Object"
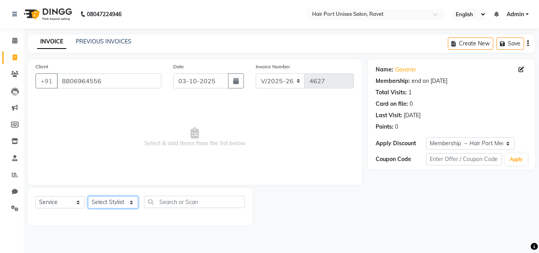
click at [125, 199] on select "Select Stylist [PERSON_NAME] [PERSON_NAME] [PERSON_NAME] [PERSON_NAME] [PERSON_…" at bounding box center [113, 202] width 50 height 12
click at [259, 154] on span "Select & add items from the list below" at bounding box center [195, 137] width 319 height 79
click at [139, 79] on input "8806964556" at bounding box center [109, 80] width 105 height 15
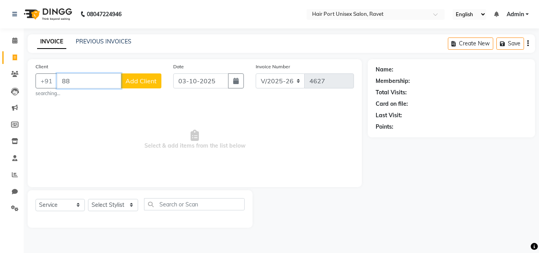
type input "8"
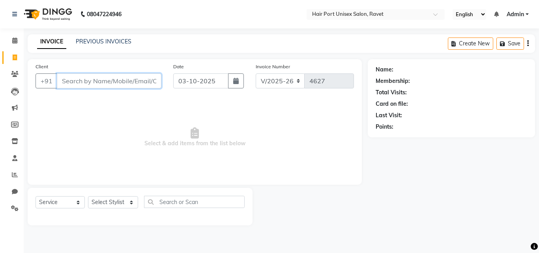
click at [105, 78] on input "Client" at bounding box center [109, 80] width 105 height 15
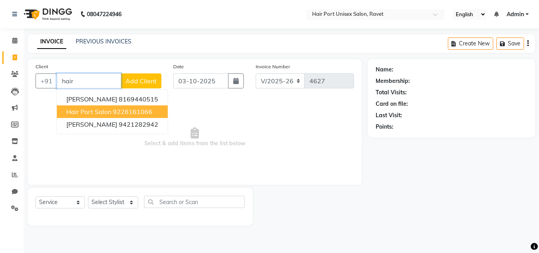
click at [118, 112] on ngb-highlight "9226161066" at bounding box center [132, 112] width 39 height 8
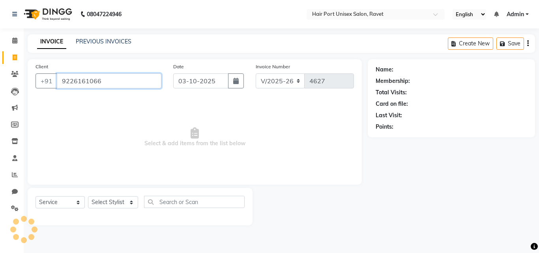
type input "9226161066"
select select "1: Object"
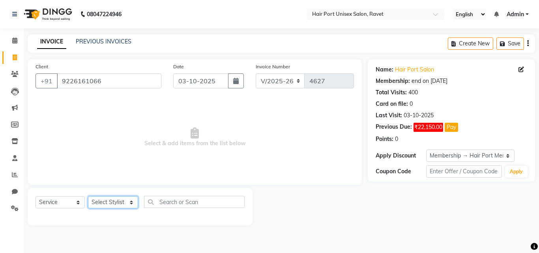
click at [129, 200] on select "Select Stylist [PERSON_NAME] [PERSON_NAME] [PERSON_NAME] [PERSON_NAME] [PERSON_…" at bounding box center [113, 202] width 50 height 12
select select "66342"
click at [88, 196] on select "Select Stylist [PERSON_NAME] [PERSON_NAME] [PERSON_NAME] [PERSON_NAME] [PERSON_…" at bounding box center [113, 202] width 50 height 12
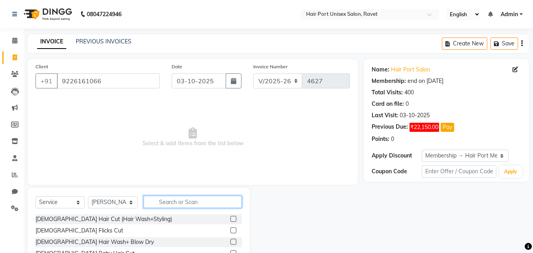
click at [181, 203] on input "text" at bounding box center [193, 202] width 98 height 12
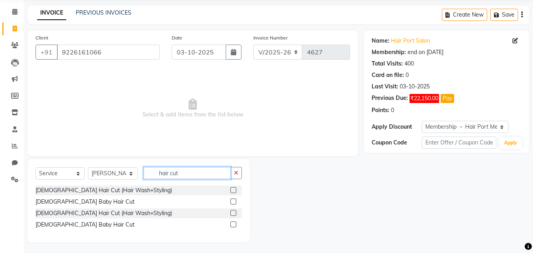
scroll to position [30, 0]
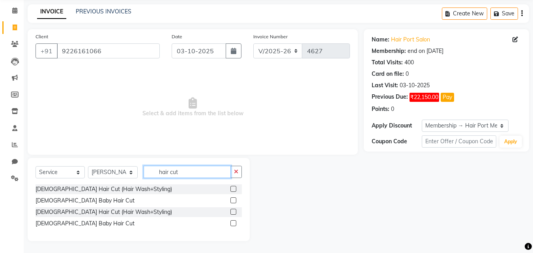
type input "hair cut"
click at [233, 210] on label at bounding box center [234, 212] width 6 height 6
click at [233, 210] on input "checkbox" at bounding box center [233, 212] width 5 height 5
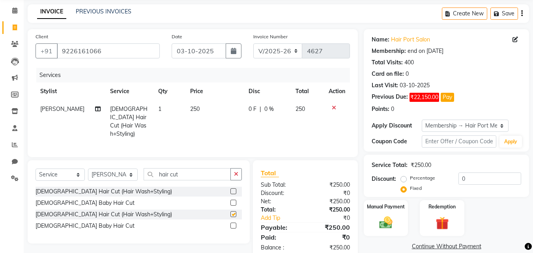
checkbox input "false"
click at [234, 172] on icon "button" at bounding box center [236, 174] width 4 height 6
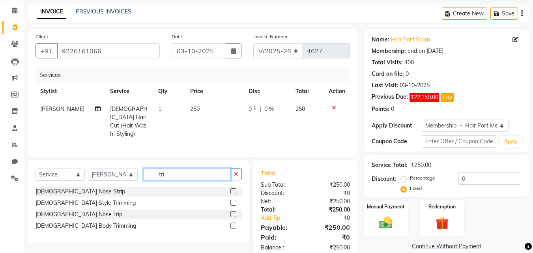
type input "tri"
click at [232, 201] on label at bounding box center [234, 203] width 6 height 6
click at [232, 201] on input "checkbox" at bounding box center [233, 203] width 5 height 5
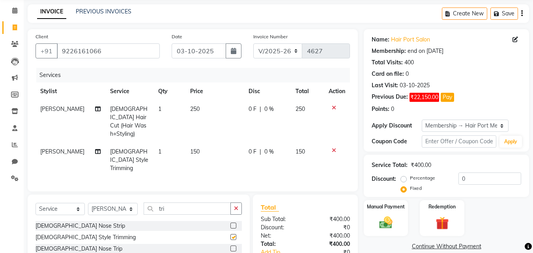
checkbox input "false"
click at [393, 217] on img at bounding box center [386, 223] width 22 height 16
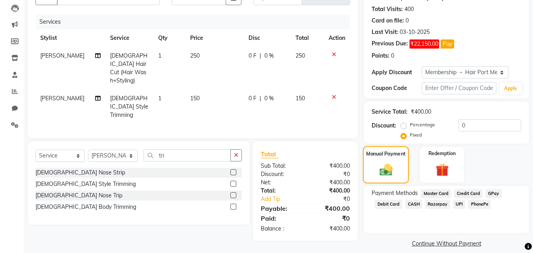
scroll to position [92, 0]
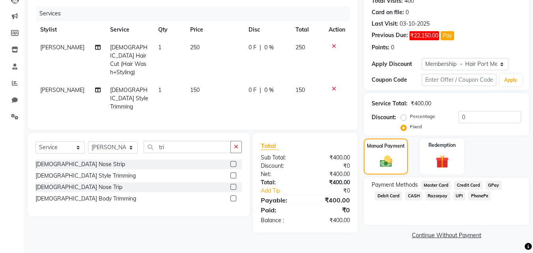
click at [474, 194] on span "PhonePe" at bounding box center [480, 195] width 23 height 9
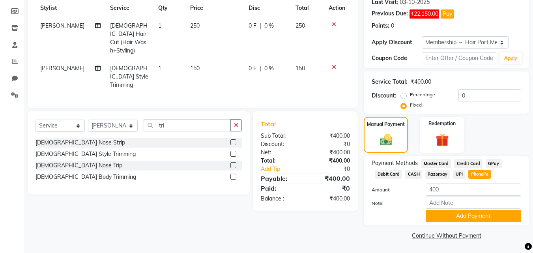
scroll to position [114, 0]
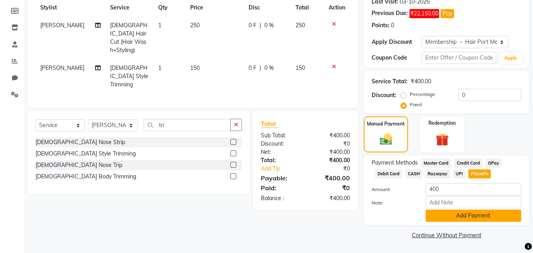
click at [469, 215] on button "Add Payment" at bounding box center [474, 216] width 96 height 12
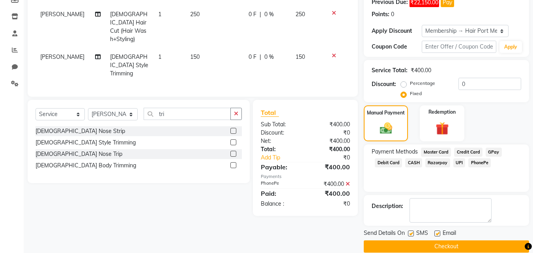
scroll to position [136, 0]
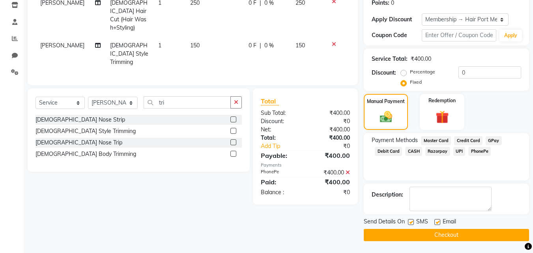
click at [458, 231] on button "Checkout" at bounding box center [446, 235] width 165 height 12
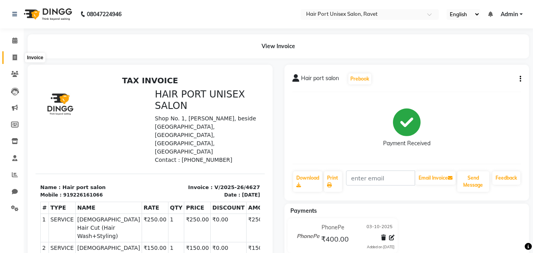
click at [13, 57] on icon at bounding box center [15, 57] width 4 height 6
select select "service"
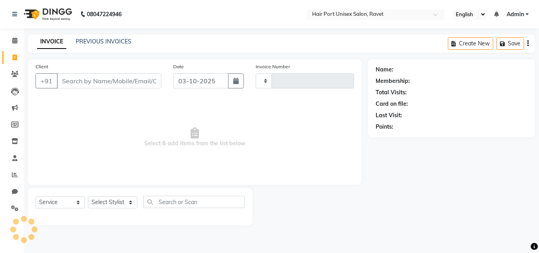
click at [65, 77] on input "Client" at bounding box center [109, 80] width 105 height 15
type input "957"
type input "4628"
select select "7015"
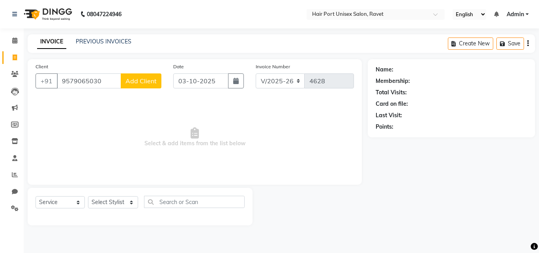
type input "9579065030"
click at [130, 83] on span "Add Client" at bounding box center [141, 81] width 31 height 8
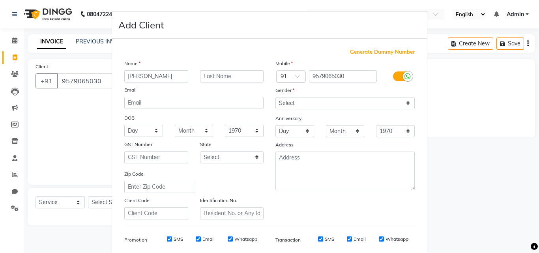
type input "[PERSON_NAME]"
click at [332, 98] on select "Select [DEMOGRAPHIC_DATA] [DEMOGRAPHIC_DATA] Other Prefer Not To Say" at bounding box center [345, 103] width 139 height 12
select select "[DEMOGRAPHIC_DATA]"
click at [276, 97] on select "Select [DEMOGRAPHIC_DATA] [DEMOGRAPHIC_DATA] Other Prefer Not To Say" at bounding box center [345, 103] width 139 height 12
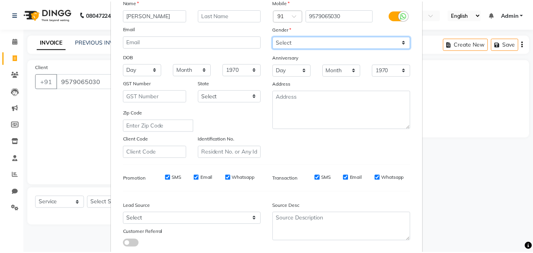
scroll to position [111, 0]
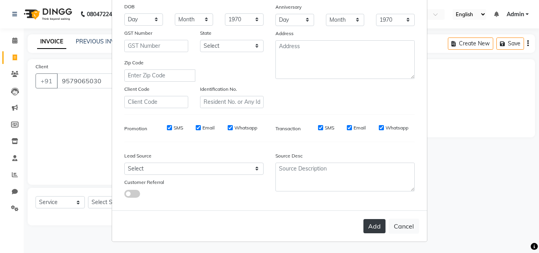
click at [373, 227] on button "Add" at bounding box center [375, 226] width 22 height 14
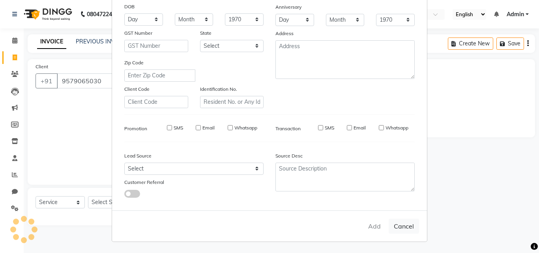
select select
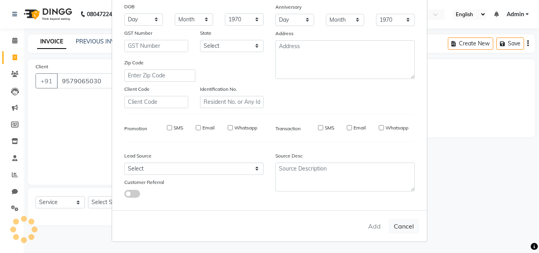
select select
checkbox input "false"
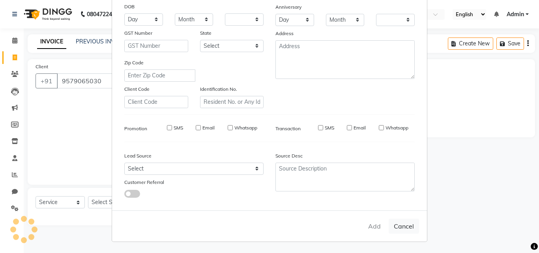
checkbox input "false"
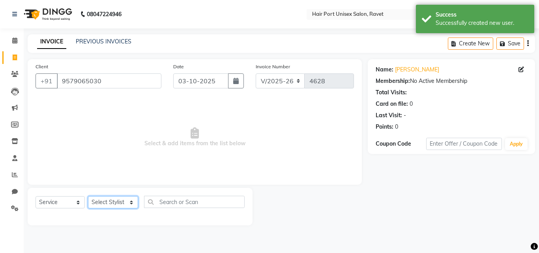
click at [134, 204] on select "Select Stylist [PERSON_NAME] [PERSON_NAME] [PERSON_NAME] [PERSON_NAME] [PERSON_…" at bounding box center [113, 202] width 50 height 12
select select "65581"
click at [88, 196] on select "Select Stylist [PERSON_NAME] [PERSON_NAME] [PERSON_NAME] [PERSON_NAME] [PERSON_…" at bounding box center [113, 202] width 50 height 12
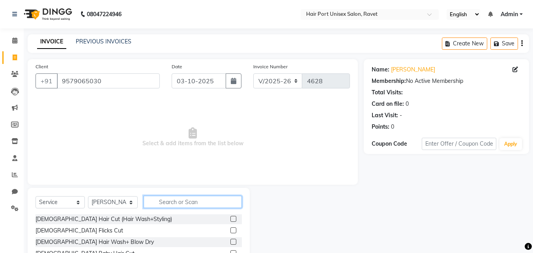
click at [200, 201] on input "text" at bounding box center [193, 202] width 98 height 12
click at [170, 203] on input "text" at bounding box center [193, 202] width 98 height 12
type input "hair cut"
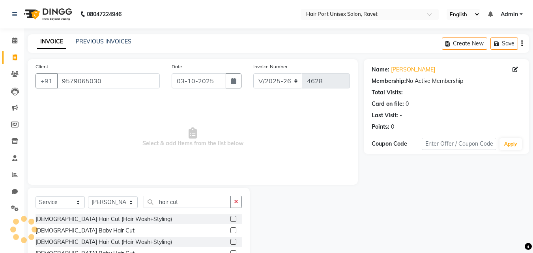
click at [232, 217] on label at bounding box center [234, 219] width 6 height 6
click at [232, 217] on input "checkbox" at bounding box center [233, 219] width 5 height 5
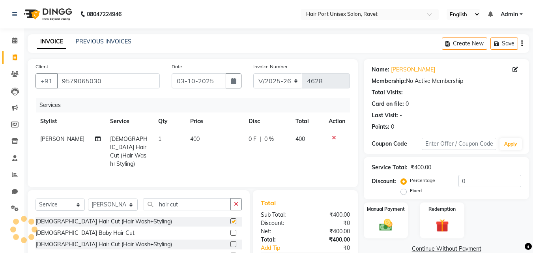
checkbox input "false"
click at [234, 201] on icon "button" at bounding box center [236, 204] width 4 height 6
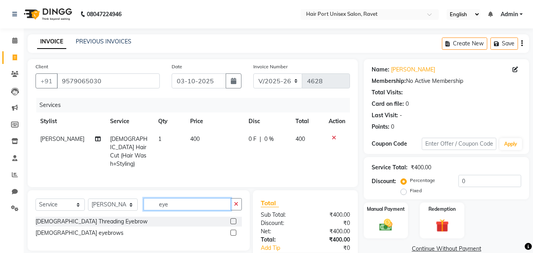
type input "eye"
click at [235, 221] on label at bounding box center [234, 221] width 6 height 6
click at [235, 221] on input "checkbox" at bounding box center [233, 221] width 5 height 5
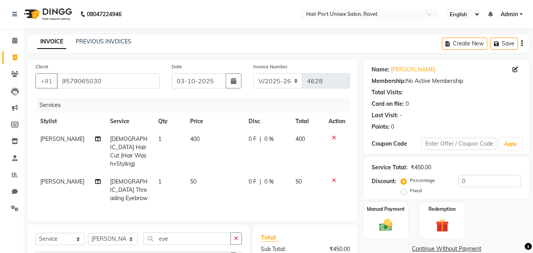
checkbox input "false"
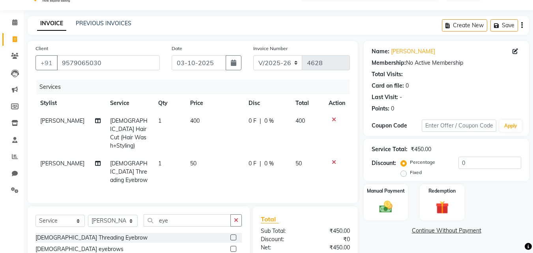
scroll to position [19, 0]
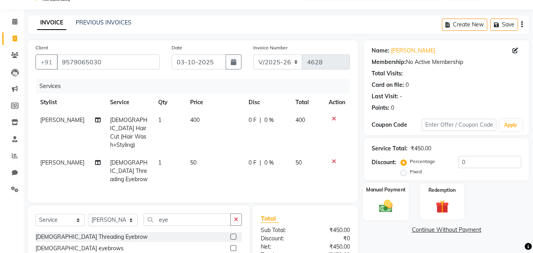
click at [387, 199] on img at bounding box center [386, 206] width 22 height 16
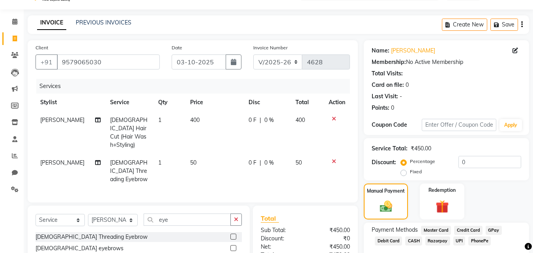
click at [483, 239] on span "PhonePe" at bounding box center [480, 240] width 23 height 9
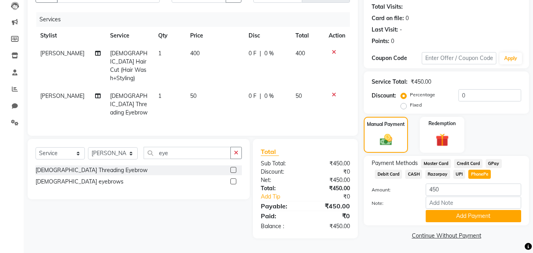
scroll to position [86, 0]
click at [475, 214] on button "Add Payment" at bounding box center [474, 216] width 96 height 12
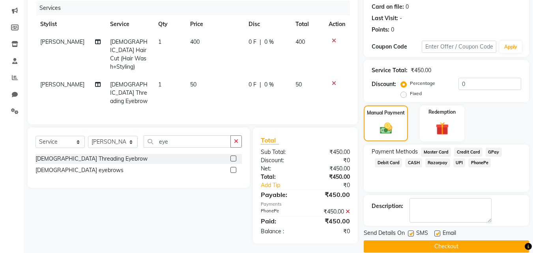
scroll to position [109, 0]
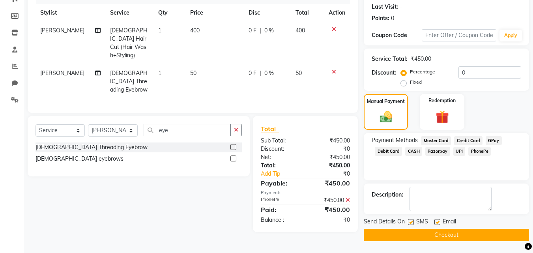
click at [428, 236] on button "Checkout" at bounding box center [446, 235] width 165 height 12
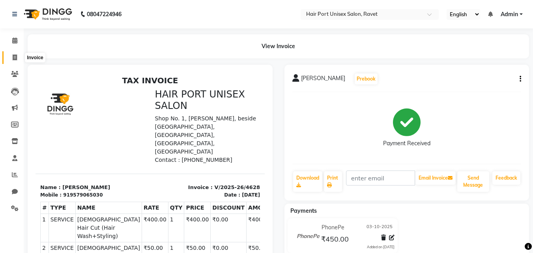
click at [13, 57] on icon at bounding box center [15, 57] width 4 height 6
select select "service"
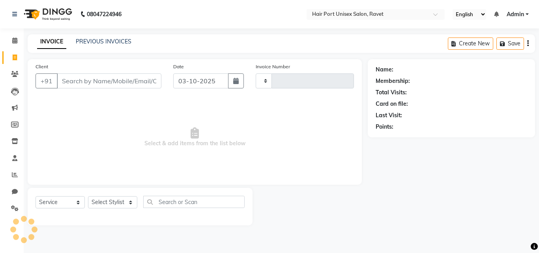
type input "4629"
select select "7015"
click at [64, 63] on div "Client +91" at bounding box center [99, 78] width 138 height 32
click at [82, 82] on input "Client" at bounding box center [109, 80] width 105 height 15
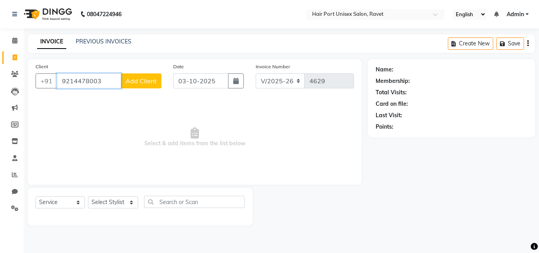
type input "9214478003"
click at [133, 84] on span "Add Client" at bounding box center [141, 81] width 31 height 8
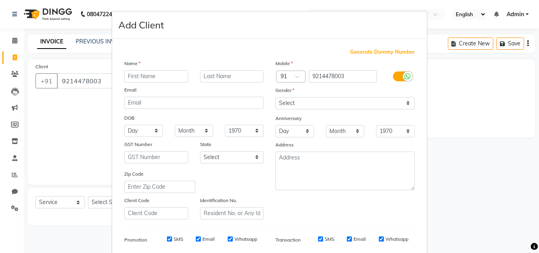
click at [173, 75] on input "text" at bounding box center [156, 76] width 64 height 12
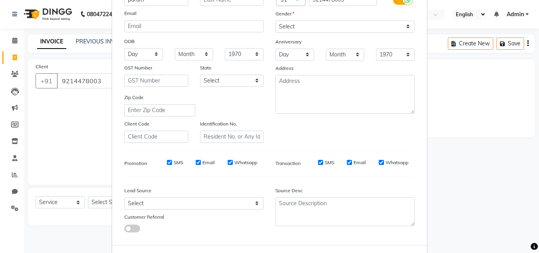
scroll to position [94, 0]
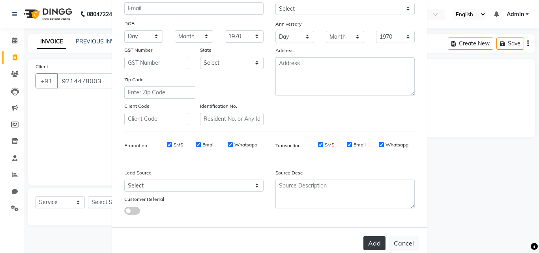
type input "param"
click at [372, 240] on button "Add" at bounding box center [375, 243] width 22 height 14
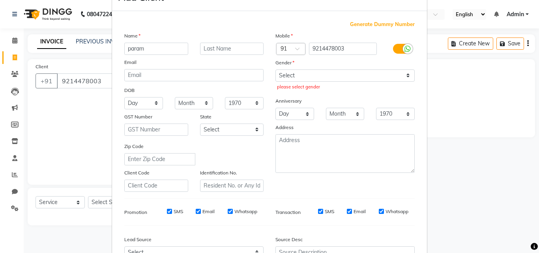
scroll to position [0, 0]
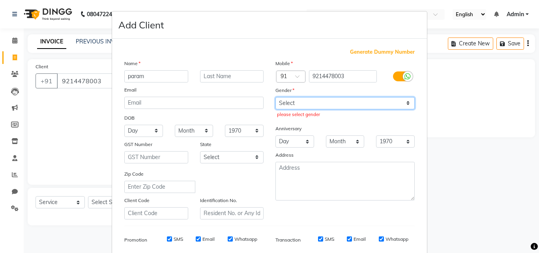
click at [378, 103] on select "Select [DEMOGRAPHIC_DATA] [DEMOGRAPHIC_DATA] Other Prefer Not To Say" at bounding box center [345, 103] width 139 height 12
select select "[DEMOGRAPHIC_DATA]"
click at [276, 97] on select "Select [DEMOGRAPHIC_DATA] [DEMOGRAPHIC_DATA] Other Prefer Not To Say" at bounding box center [345, 103] width 139 height 12
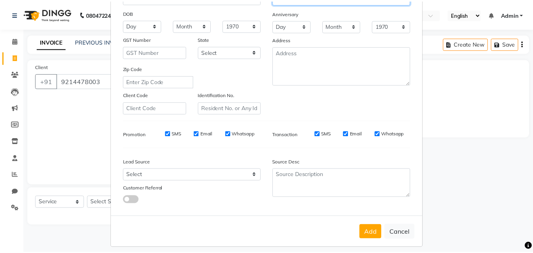
scroll to position [111, 0]
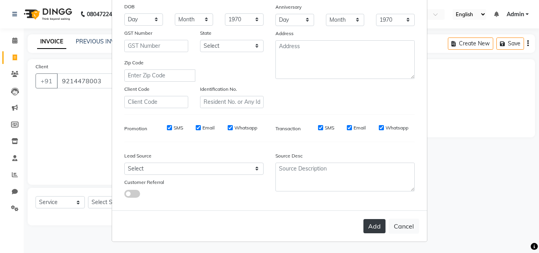
click at [369, 221] on button "Add" at bounding box center [375, 226] width 22 height 14
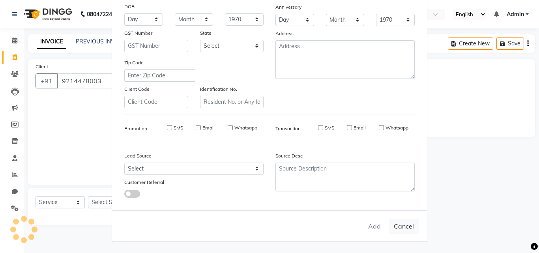
select select
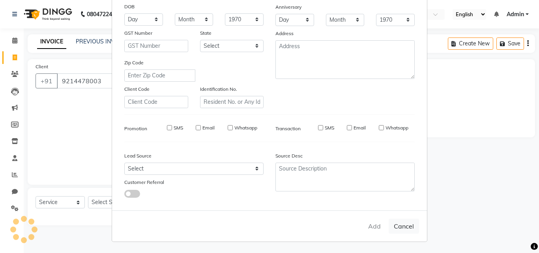
select select
checkbox input "false"
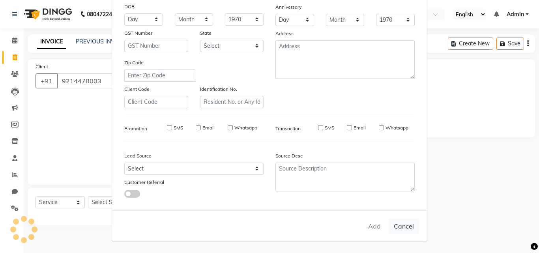
checkbox input "false"
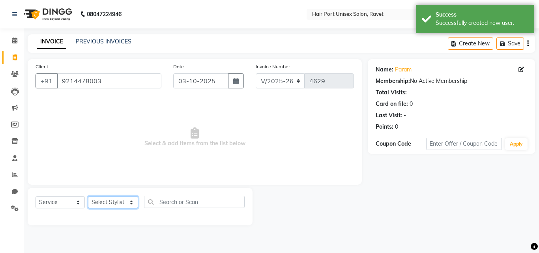
click at [129, 205] on select "Select Stylist [PERSON_NAME] [PERSON_NAME] [PERSON_NAME] [PERSON_NAME] [PERSON_…" at bounding box center [113, 202] width 50 height 12
select select "63965"
click at [88, 196] on select "Select Stylist [PERSON_NAME] [PERSON_NAME] [PERSON_NAME] [PERSON_NAME] [PERSON_…" at bounding box center [113, 202] width 50 height 12
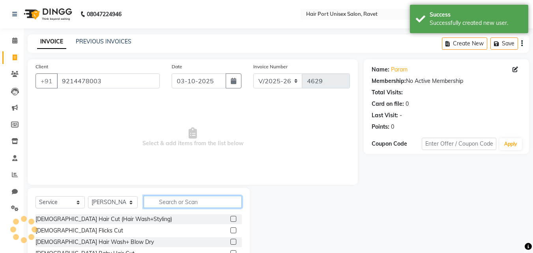
click at [178, 204] on input "text" at bounding box center [193, 202] width 98 height 12
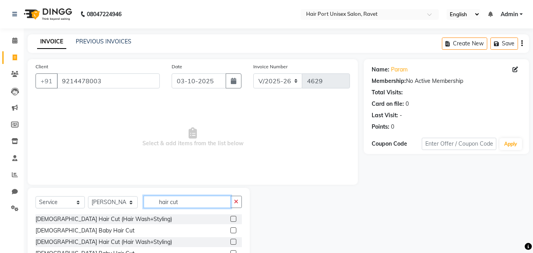
type input "hair cut"
click at [233, 240] on label at bounding box center [234, 242] width 6 height 6
click at [233, 240] on input "checkbox" at bounding box center [233, 242] width 5 height 5
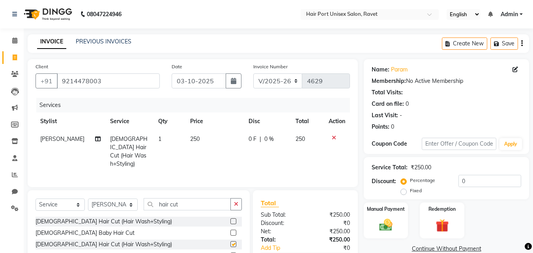
checkbox input "false"
click at [388, 219] on img at bounding box center [386, 225] width 22 height 16
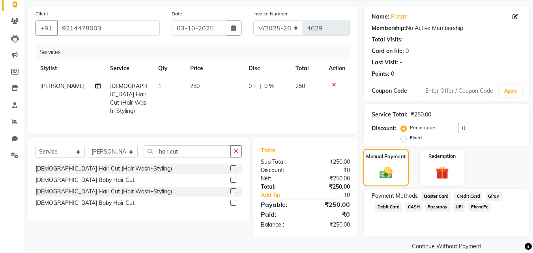
scroll to position [64, 0]
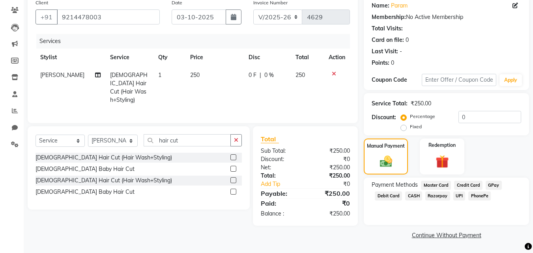
click at [477, 197] on span "PhonePe" at bounding box center [480, 195] width 23 height 9
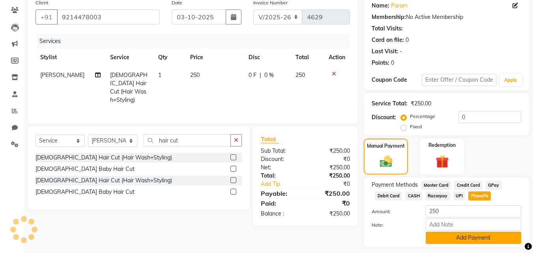
click at [473, 236] on button "Add Payment" at bounding box center [474, 238] width 96 height 12
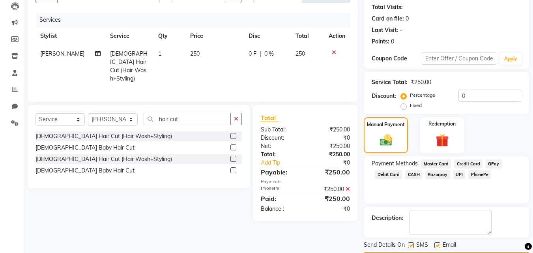
scroll to position [109, 0]
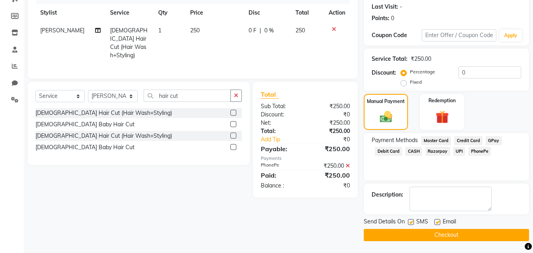
click at [437, 235] on button "Checkout" at bounding box center [446, 235] width 165 height 12
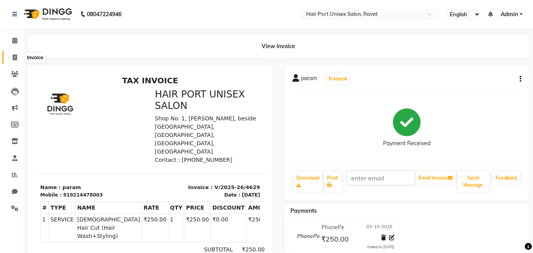
click at [17, 57] on icon at bounding box center [15, 57] width 4 height 6
select select "service"
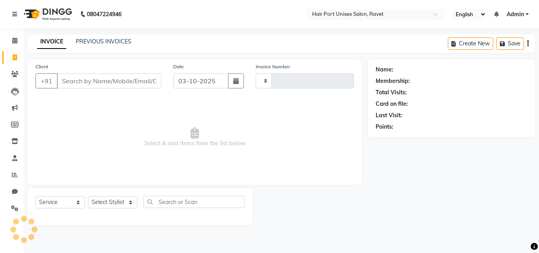
type input "4630"
select select "7015"
click at [91, 75] on input "Client" at bounding box center [109, 80] width 105 height 15
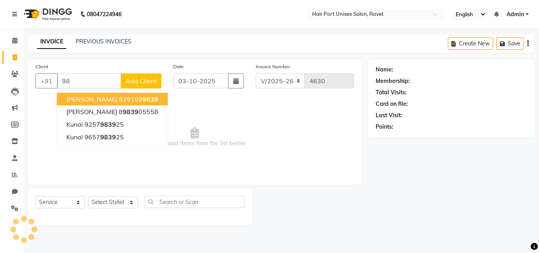
type input "9"
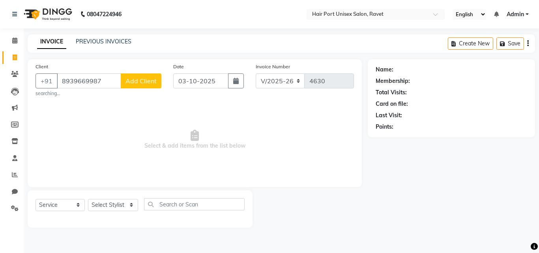
type input "8939669987"
click at [138, 80] on span "Add Client" at bounding box center [141, 81] width 31 height 8
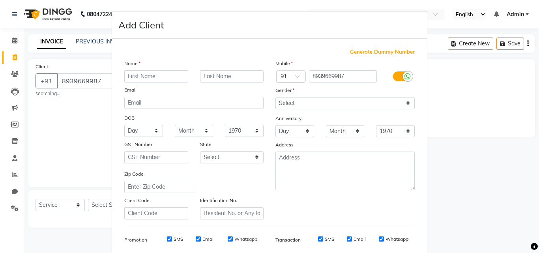
click at [154, 79] on input "text" at bounding box center [156, 76] width 64 height 12
type input "[PERSON_NAME]"
click at [242, 75] on input "text" at bounding box center [232, 76] width 64 height 12
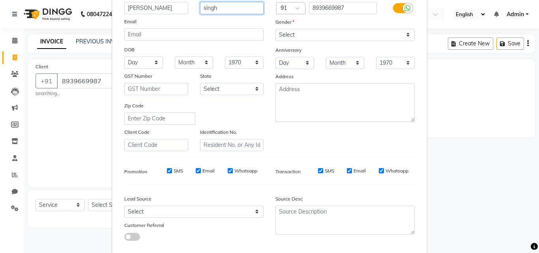
scroll to position [111, 0]
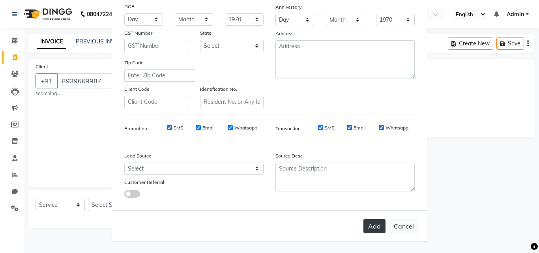
type input "singh"
click at [372, 224] on button "Add" at bounding box center [375, 226] width 22 height 14
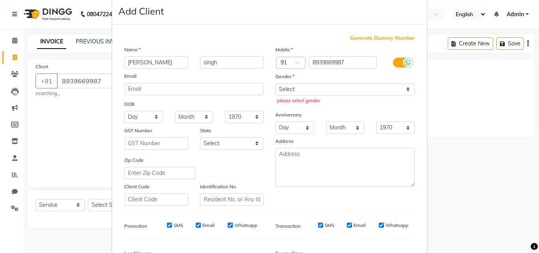
scroll to position [0, 0]
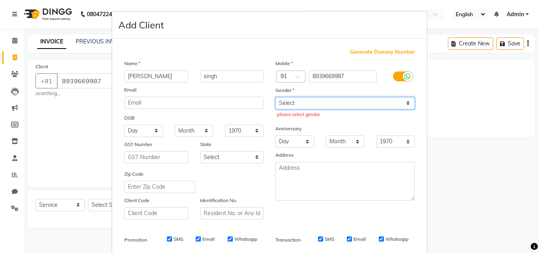
click at [357, 104] on select "Select [DEMOGRAPHIC_DATA] [DEMOGRAPHIC_DATA] Other Prefer Not To Say" at bounding box center [345, 103] width 139 height 12
select select "[DEMOGRAPHIC_DATA]"
click at [276, 97] on select "Select [DEMOGRAPHIC_DATA] [DEMOGRAPHIC_DATA] Other Prefer Not To Say" at bounding box center [345, 103] width 139 height 12
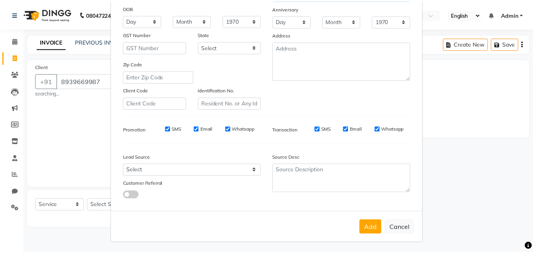
scroll to position [111, 0]
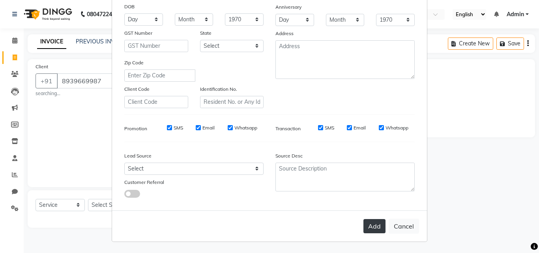
click at [371, 220] on button "Add" at bounding box center [375, 226] width 22 height 14
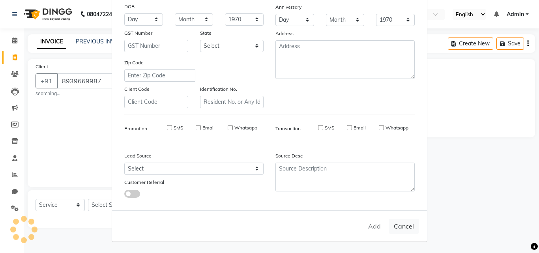
select select
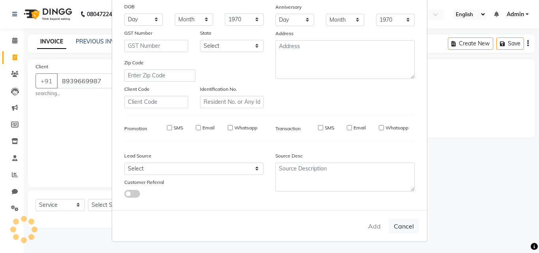
select select
checkbox input "false"
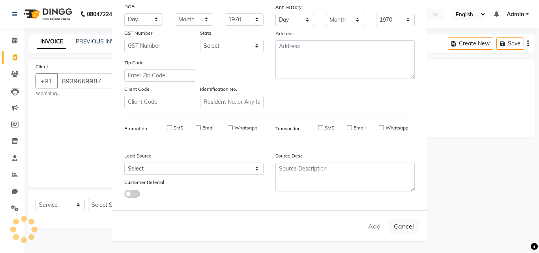
checkbox input "false"
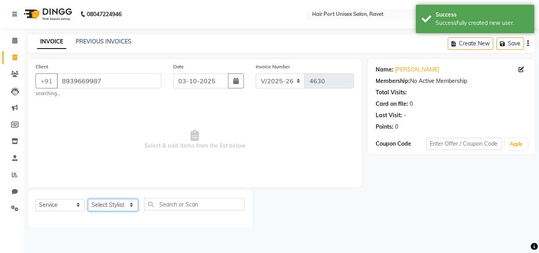
click at [129, 208] on select "Select Stylist [PERSON_NAME] [PERSON_NAME] [PERSON_NAME] [PERSON_NAME] [PERSON_…" at bounding box center [113, 205] width 50 height 12
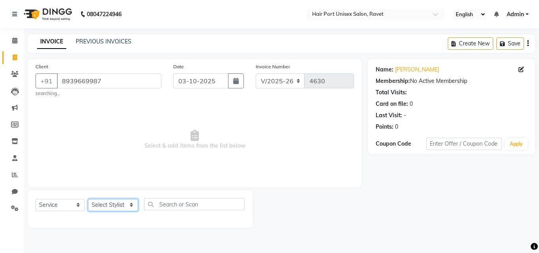
select select "66342"
click at [88, 199] on select "Select Stylist [PERSON_NAME] [PERSON_NAME] [PERSON_NAME] [PERSON_NAME] [PERSON_…" at bounding box center [113, 205] width 50 height 12
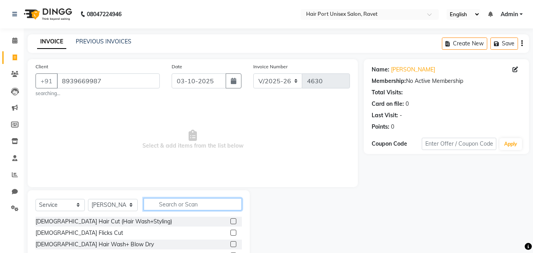
click at [172, 204] on input "text" at bounding box center [193, 204] width 98 height 12
type input "hair cut"
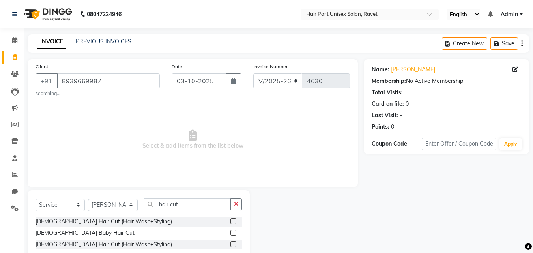
click at [235, 240] on label at bounding box center [234, 244] width 6 height 6
click at [235, 240] on input "checkbox" at bounding box center [233, 244] width 5 height 5
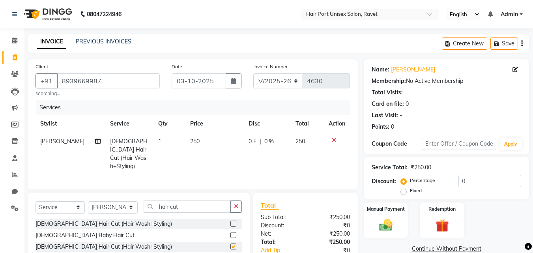
checkbox input "false"
click at [234, 204] on icon "button" at bounding box center [236, 207] width 4 height 6
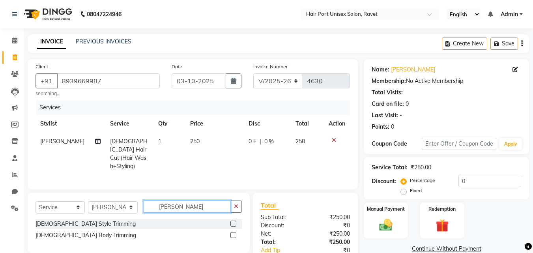
type input "[PERSON_NAME]"
click at [232, 221] on label at bounding box center [234, 224] width 6 height 6
click at [232, 221] on input "checkbox" at bounding box center [233, 223] width 5 height 5
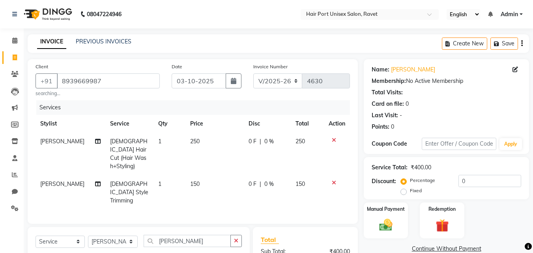
checkbox input "false"
click at [384, 224] on img at bounding box center [386, 225] width 22 height 16
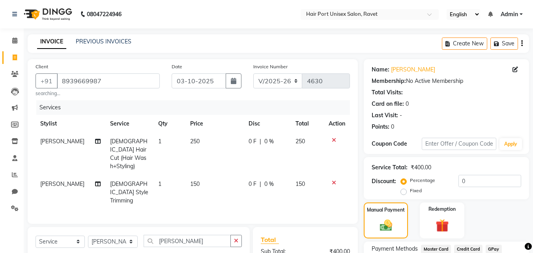
click at [495, 240] on span "GPay" at bounding box center [494, 249] width 16 height 9
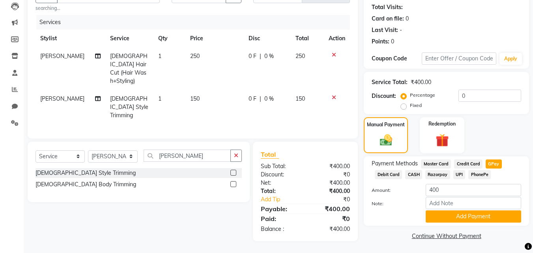
scroll to position [86, 0]
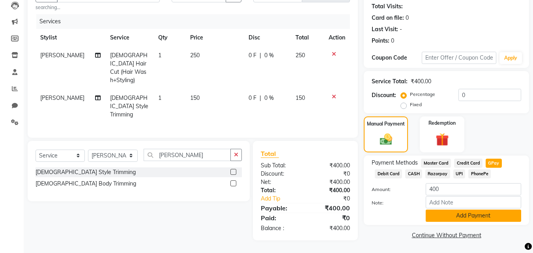
click at [477, 215] on button "Add Payment" at bounding box center [474, 216] width 96 height 12
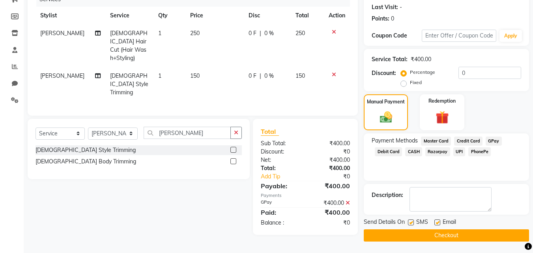
scroll to position [109, 0]
click at [463, 236] on button "Checkout" at bounding box center [446, 235] width 165 height 12
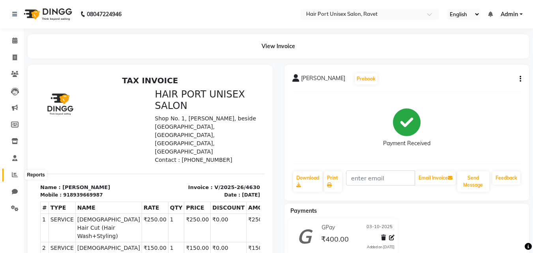
click at [10, 177] on span at bounding box center [15, 175] width 14 height 9
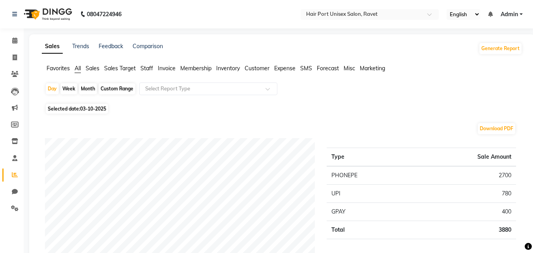
click at [150, 66] on span "Staff" at bounding box center [147, 68] width 13 height 7
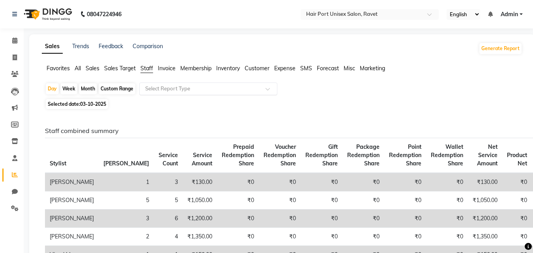
click at [205, 86] on input "text" at bounding box center [201, 89] width 114 height 8
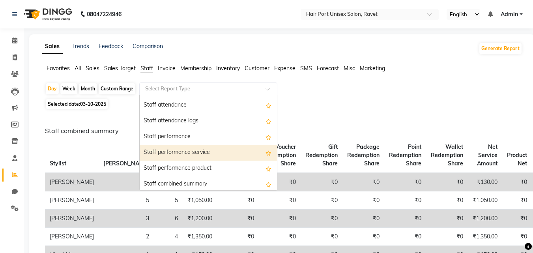
scroll to position [95, 0]
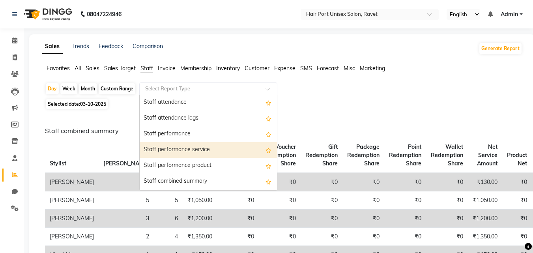
click at [198, 151] on div "Staff performance service" at bounding box center [208, 150] width 137 height 16
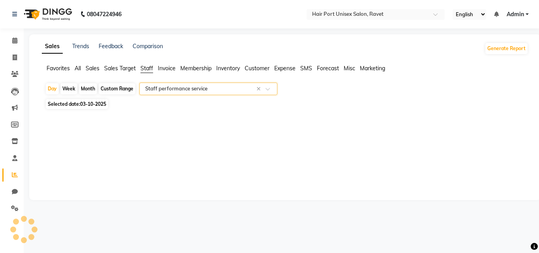
select select "filtered_report"
select select "csv"
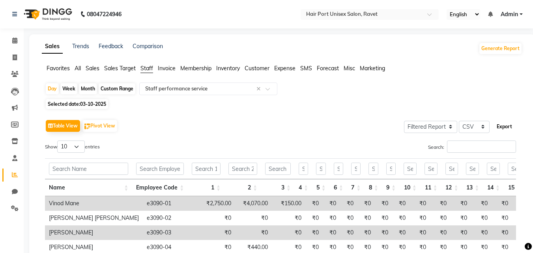
click at [502, 123] on button "Export" at bounding box center [505, 126] width 22 height 13
click at [494, 120] on button "Export" at bounding box center [505, 126] width 22 height 13
click at [16, 59] on icon at bounding box center [15, 57] width 4 height 6
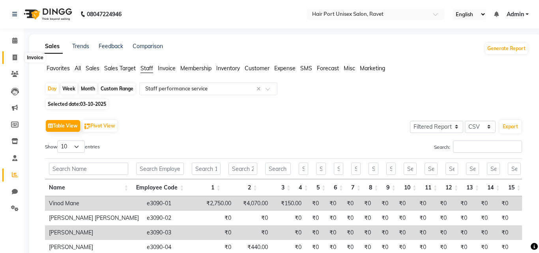
select select "service"
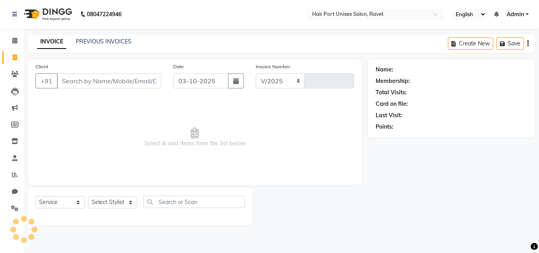
select select "7015"
type input "4631"
click at [105, 84] on input "Client" at bounding box center [109, 80] width 105 height 15
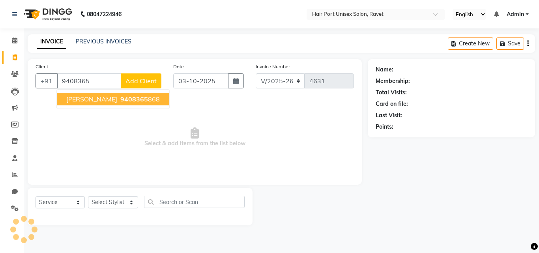
click at [105, 96] on span "[PERSON_NAME]" at bounding box center [91, 99] width 51 height 8
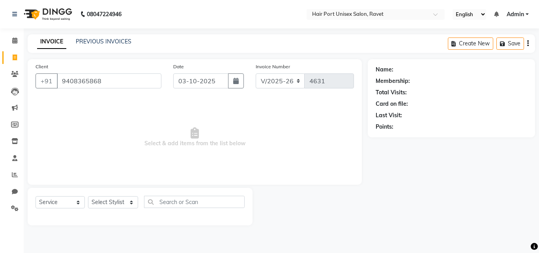
type input "9408365868"
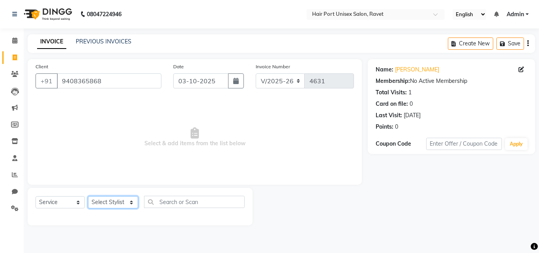
click at [129, 202] on select "Select Stylist [PERSON_NAME] [PERSON_NAME] [PERSON_NAME] [PERSON_NAME] [PERSON_…" at bounding box center [113, 202] width 50 height 12
select select "63965"
click at [88, 196] on select "Select Stylist [PERSON_NAME] [PERSON_NAME] [PERSON_NAME] [PERSON_NAME] [PERSON_…" at bounding box center [113, 202] width 50 height 12
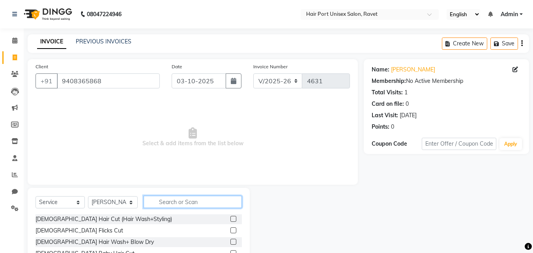
click at [169, 198] on input "text" at bounding box center [193, 202] width 98 height 12
click at [166, 200] on input "text" at bounding box center [193, 202] width 98 height 12
click at [169, 203] on input "text" at bounding box center [193, 202] width 98 height 12
type input "hair cut"
click at [196, 213] on div "Select Service Product Membership Package Voucher Prepaid Gift Card Select Styl…" at bounding box center [139, 205] width 206 height 19
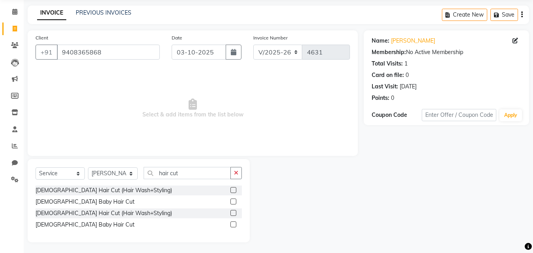
scroll to position [30, 0]
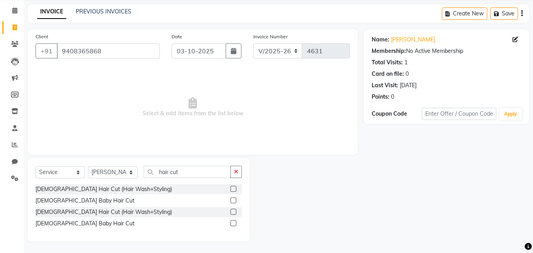
click at [233, 211] on label at bounding box center [234, 212] width 6 height 6
click at [233, 211] on input "checkbox" at bounding box center [233, 212] width 5 height 5
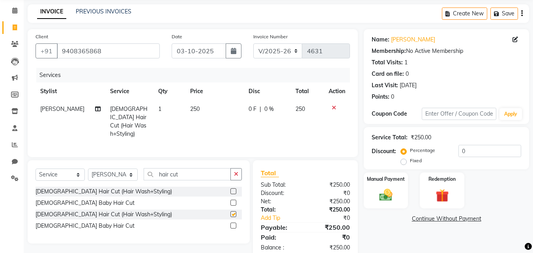
checkbox input "false"
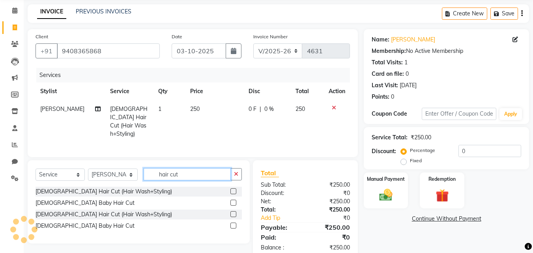
click at [206, 172] on input "hair cut" at bounding box center [187, 174] width 87 height 12
type input "h"
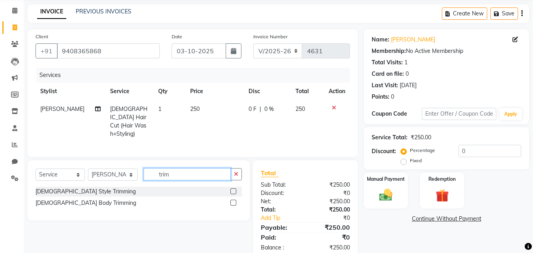
type input "trim"
click at [234, 190] on label at bounding box center [234, 191] width 6 height 6
click at [234, 190] on input "checkbox" at bounding box center [233, 191] width 5 height 5
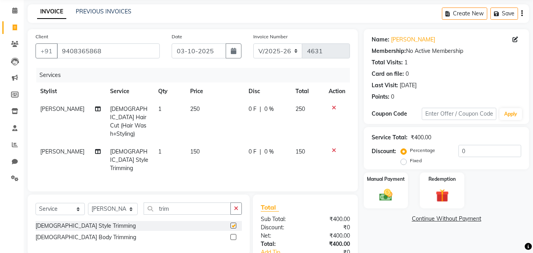
checkbox input "false"
drag, startPoint x: 236, startPoint y: 189, endPoint x: 218, endPoint y: 195, distance: 19.0
click at [218, 195] on div "Select Service Product Membership Package Voucher Prepaid Gift Card Select Styl…" at bounding box center [139, 225] width 222 height 60
click at [218, 203] on input "trim" at bounding box center [187, 209] width 87 height 12
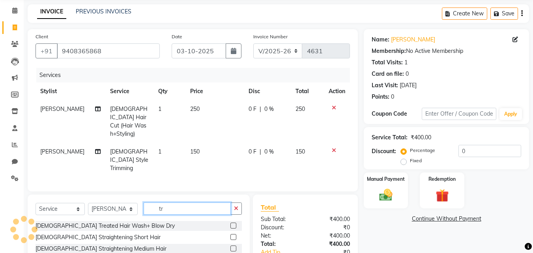
click at [182, 203] on input "tr" at bounding box center [187, 209] width 87 height 12
type input "t"
click at [166, 203] on input "text" at bounding box center [193, 209] width 98 height 12
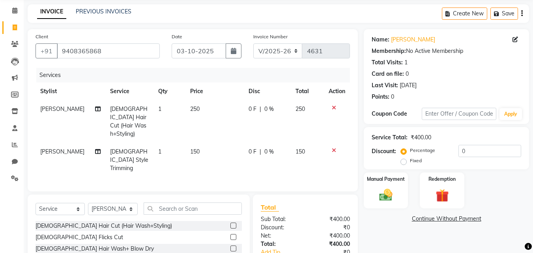
click at [251, 111] on span "0 F" at bounding box center [253, 109] width 8 height 8
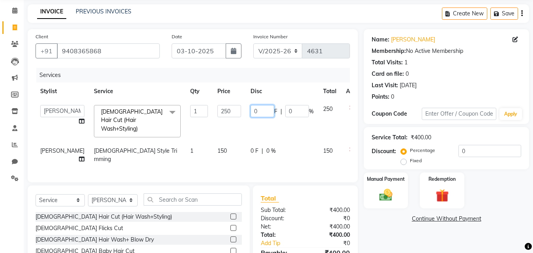
click at [251, 111] on input "0" at bounding box center [263, 111] width 24 height 12
click at [239, 142] on tr "[PERSON_NAME] [DEMOGRAPHIC_DATA] Style Trimming 1 150 0 F | 0 % 150" at bounding box center [202, 155] width 332 height 26
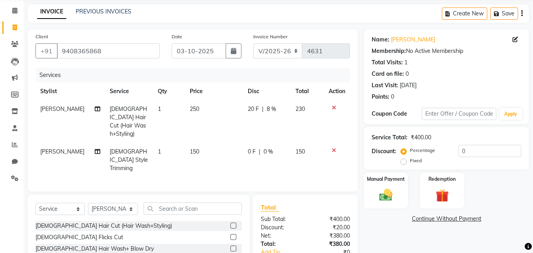
click at [253, 148] on div "0 F | 0 %" at bounding box center [267, 152] width 38 height 8
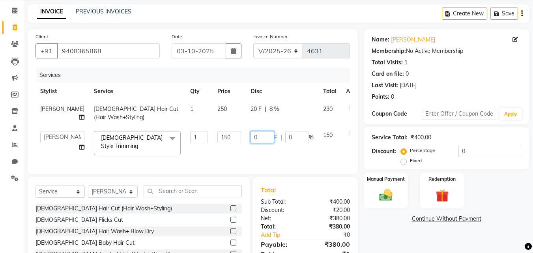
click at [251, 139] on input "0" at bounding box center [263, 137] width 24 height 12
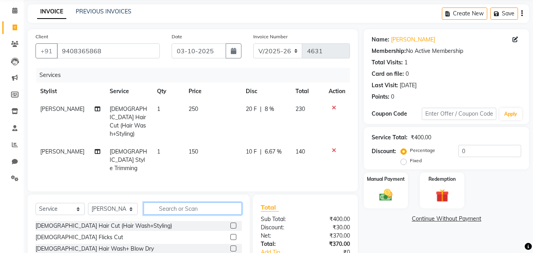
click at [174, 203] on input "text" at bounding box center [193, 209] width 98 height 12
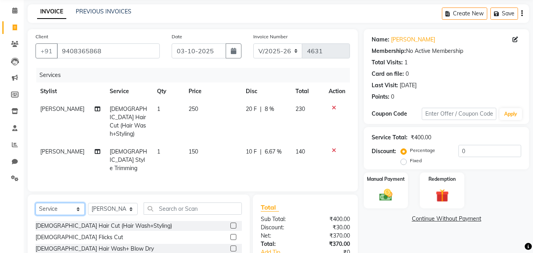
click at [80, 203] on select "Select Service Product Membership Package Voucher Prepaid Gift Card" at bounding box center [60, 209] width 49 height 12
click at [36, 203] on select "Select Service Product Membership Package Voucher Prepaid Gift Card" at bounding box center [60, 209] width 49 height 12
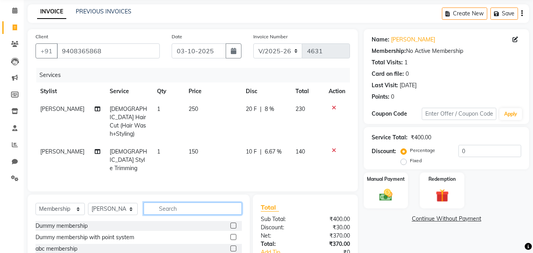
click at [189, 203] on input "text" at bounding box center [193, 209] width 98 height 12
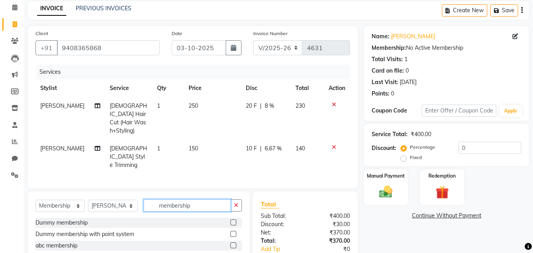
scroll to position [72, 0]
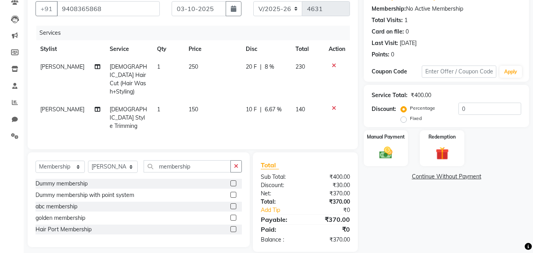
click at [232, 226] on label at bounding box center [234, 229] width 6 height 6
click at [232, 227] on input "checkbox" at bounding box center [233, 229] width 5 height 5
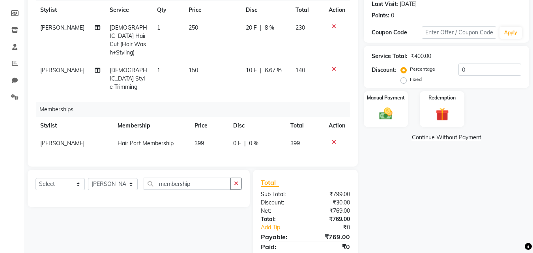
scroll to position [129, 0]
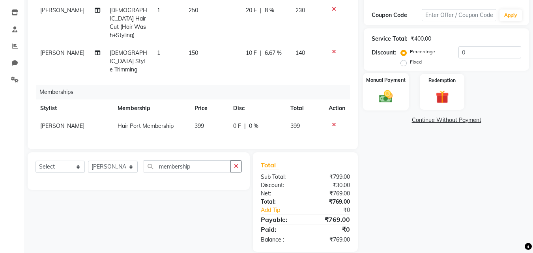
click at [385, 98] on img at bounding box center [386, 96] width 22 height 16
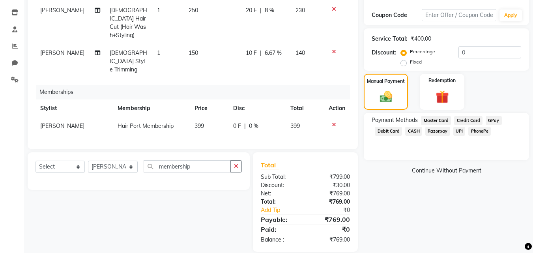
click at [482, 131] on span "PhonePe" at bounding box center [480, 131] width 23 height 9
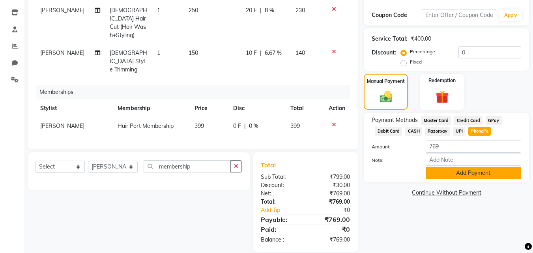
click at [480, 171] on button "Add Payment" at bounding box center [474, 173] width 96 height 12
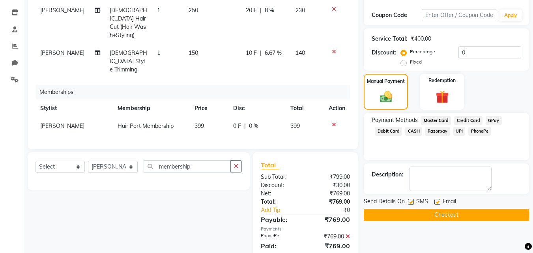
click at [456, 212] on button "Checkout" at bounding box center [446, 215] width 165 height 12
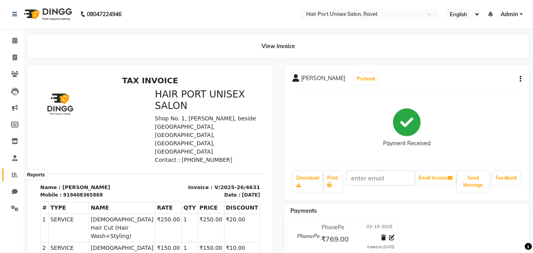
click at [15, 174] on icon at bounding box center [15, 175] width 6 height 6
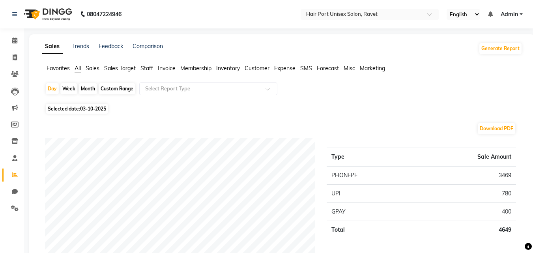
click at [152, 69] on span "Staff" at bounding box center [147, 68] width 13 height 7
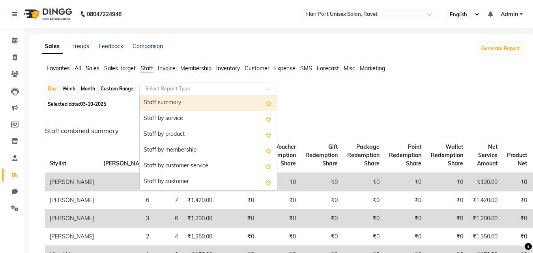
click at [169, 88] on input "text" at bounding box center [201, 89] width 114 height 8
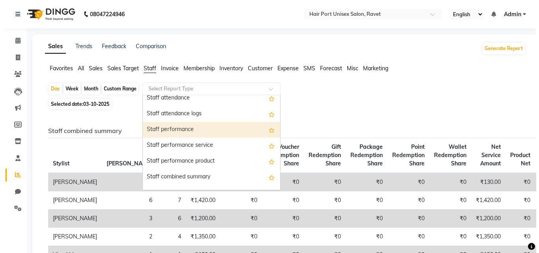
scroll to position [114, 0]
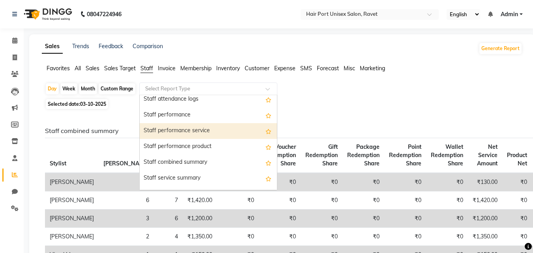
click at [188, 127] on div "Staff performance service" at bounding box center [208, 131] width 137 height 16
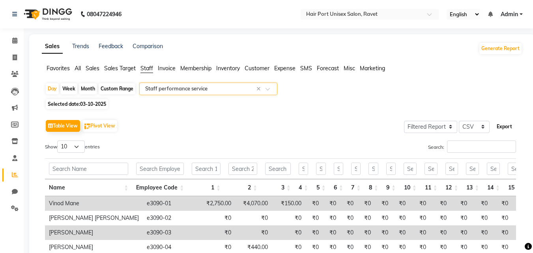
click at [508, 126] on button "Export" at bounding box center [505, 126] width 22 height 13
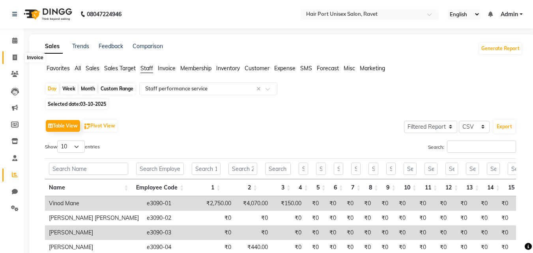
click at [13, 57] on icon at bounding box center [15, 57] width 4 height 6
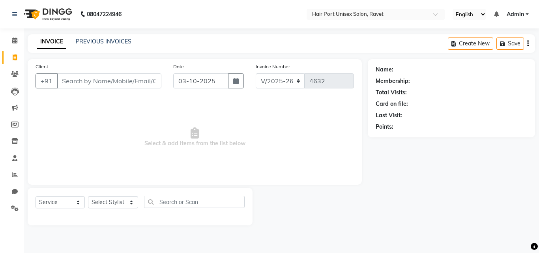
click at [96, 83] on input "Client" at bounding box center [109, 80] width 105 height 15
click at [137, 81] on span "Add Client" at bounding box center [141, 81] width 31 height 8
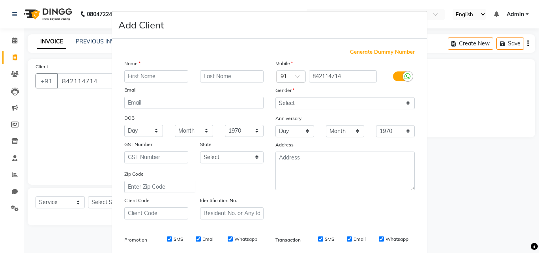
click at [147, 75] on input "text" at bounding box center [156, 76] width 64 height 12
click at [356, 99] on select "Select [DEMOGRAPHIC_DATA] [DEMOGRAPHIC_DATA] Other Prefer Not To Say" at bounding box center [345, 103] width 139 height 12
click at [276, 97] on select "Select [DEMOGRAPHIC_DATA] [DEMOGRAPHIC_DATA] Other Prefer Not To Say" at bounding box center [345, 103] width 139 height 12
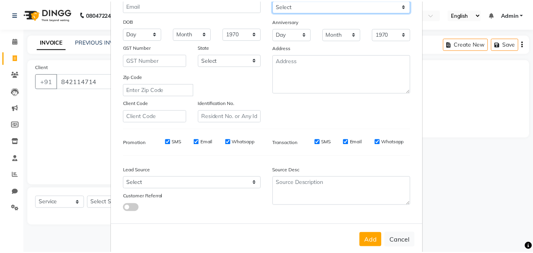
scroll to position [111, 0]
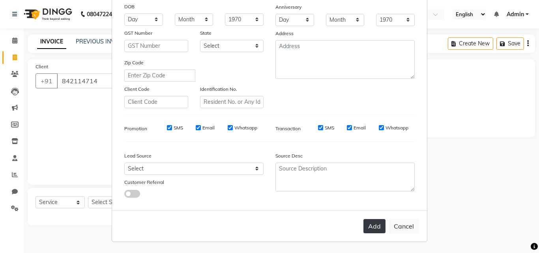
click at [371, 231] on button "Add" at bounding box center [375, 226] width 22 height 14
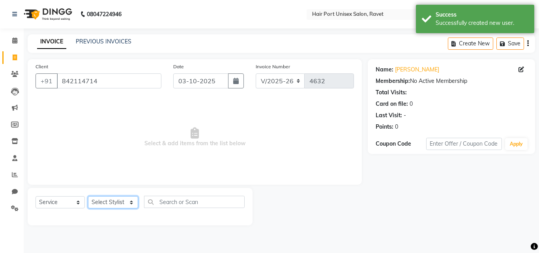
click at [132, 203] on select "Select Stylist [PERSON_NAME] [PERSON_NAME] [PERSON_NAME] [PERSON_NAME] [PERSON_…" at bounding box center [113, 202] width 50 height 12
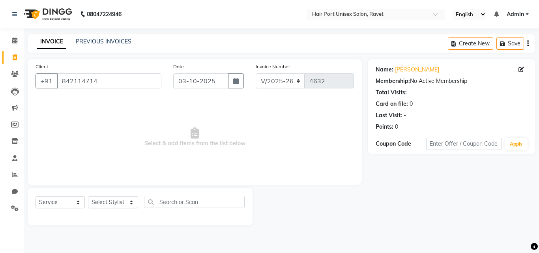
click at [40, 161] on span "Select & add items from the list below" at bounding box center [195, 137] width 319 height 79
click at [104, 80] on input "842114714" at bounding box center [109, 80] width 105 height 15
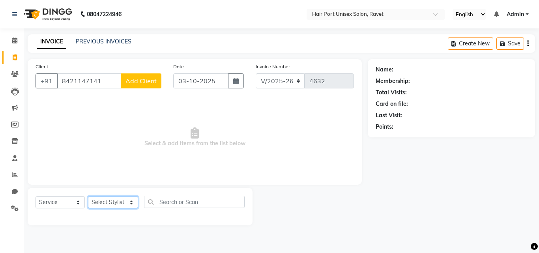
click at [133, 203] on select "Select Stylist [PERSON_NAME] [PERSON_NAME] [PERSON_NAME] [PERSON_NAME] [PERSON_…" at bounding box center [113, 202] width 50 height 12
click at [88, 196] on select "Select Stylist [PERSON_NAME] [PERSON_NAME] [PERSON_NAME] [PERSON_NAME] [PERSON_…" at bounding box center [113, 202] width 50 height 12
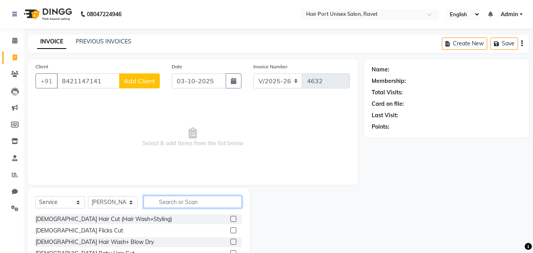
click at [189, 204] on input "text" at bounding box center [193, 202] width 98 height 12
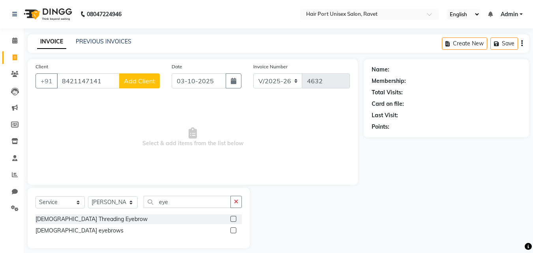
click at [233, 217] on label at bounding box center [234, 219] width 6 height 6
click at [233, 217] on input "checkbox" at bounding box center [233, 219] width 5 height 5
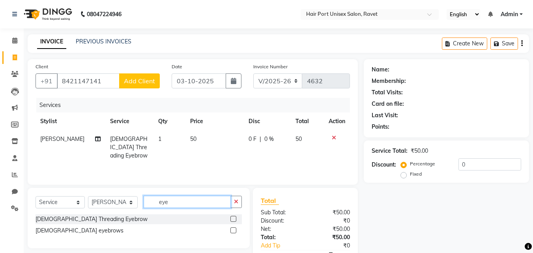
click at [212, 199] on input "eye" at bounding box center [187, 202] width 87 height 12
click at [235, 219] on label at bounding box center [234, 219] width 6 height 6
click at [235, 219] on input "checkbox" at bounding box center [233, 219] width 5 height 5
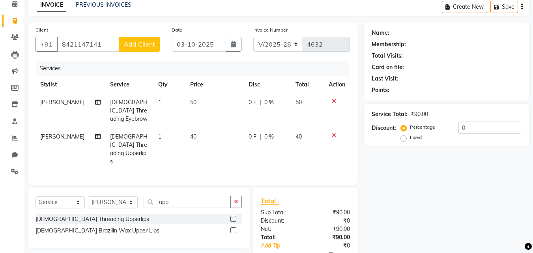
scroll to position [34, 0]
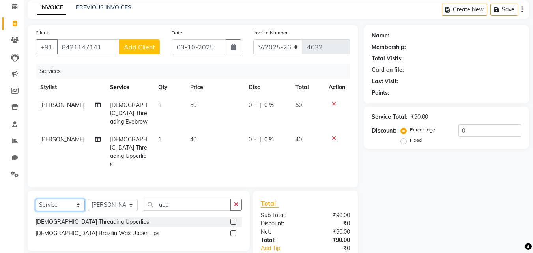
click at [83, 199] on select "Select Service Product Membership Package Voucher Prepaid Gift Card" at bounding box center [60, 205] width 49 height 12
click at [36, 199] on select "Select Service Product Membership Package Voucher Prepaid Gift Card" at bounding box center [60, 205] width 49 height 12
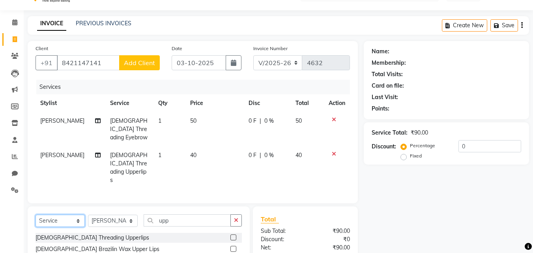
scroll to position [0, 0]
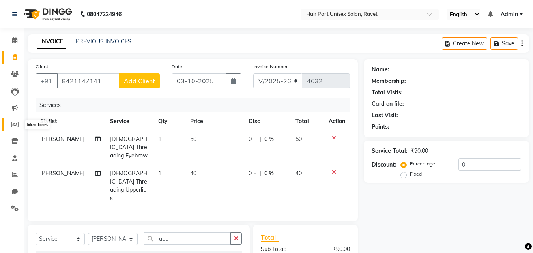
click at [12, 123] on icon at bounding box center [15, 125] width 8 height 6
click at [112, 79] on input "8421147141" at bounding box center [88, 80] width 63 height 15
click at [102, 83] on input "8421147141" at bounding box center [88, 80] width 63 height 15
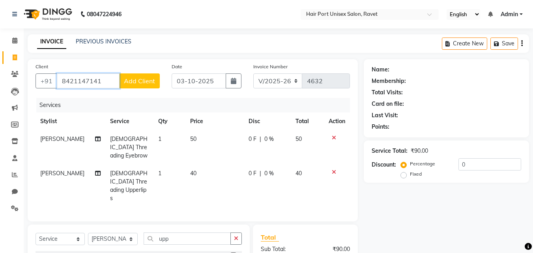
click at [102, 83] on input "8421147141" at bounding box center [88, 80] width 63 height 15
click at [14, 136] on link "Inventory" at bounding box center [11, 141] width 19 height 13
click at [14, 64] on link "Invoice" at bounding box center [11, 57] width 19 height 13
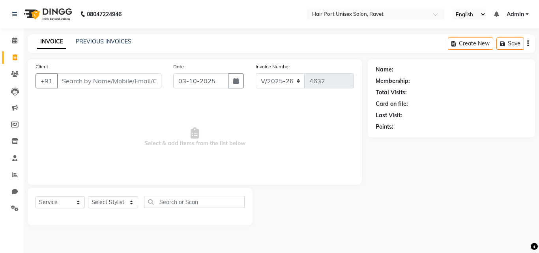
click at [150, 85] on input "Client" at bounding box center [109, 80] width 105 height 15
click at [142, 80] on input "Client" at bounding box center [109, 80] width 105 height 15
click at [142, 80] on span "Add Client" at bounding box center [141, 81] width 31 height 8
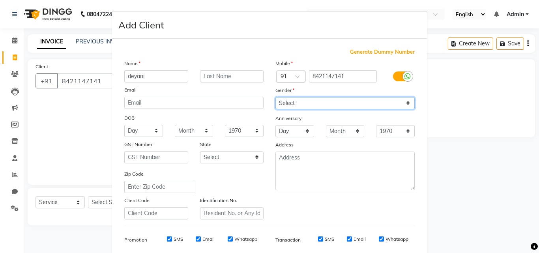
click at [296, 102] on select "Select [DEMOGRAPHIC_DATA] [DEMOGRAPHIC_DATA] Other Prefer Not To Say" at bounding box center [345, 103] width 139 height 12
click at [357, 103] on select "Select [DEMOGRAPHIC_DATA] [DEMOGRAPHIC_DATA] Other Prefer Not To Say" at bounding box center [345, 103] width 139 height 12
click at [276, 97] on select "Select [DEMOGRAPHIC_DATA] [DEMOGRAPHIC_DATA] Other Prefer Not To Say" at bounding box center [345, 103] width 139 height 12
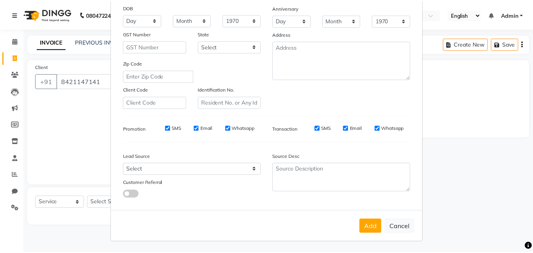
scroll to position [111, 0]
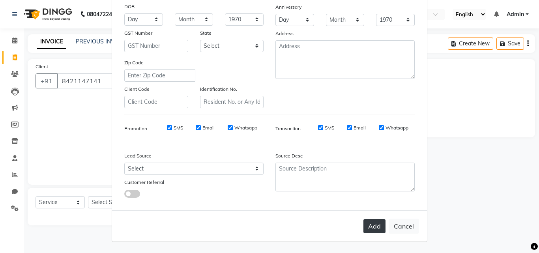
click at [371, 224] on button "Add" at bounding box center [375, 226] width 22 height 14
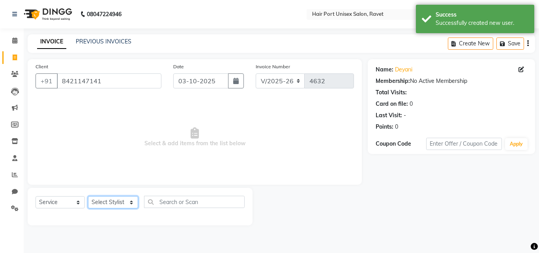
click at [133, 198] on select "Select Stylist [PERSON_NAME] [PERSON_NAME] [PERSON_NAME] [PERSON_NAME] [PERSON_…" at bounding box center [113, 202] width 50 height 12
click at [88, 196] on select "Select Stylist [PERSON_NAME] [PERSON_NAME] [PERSON_NAME] [PERSON_NAME] [PERSON_…" at bounding box center [113, 202] width 50 height 12
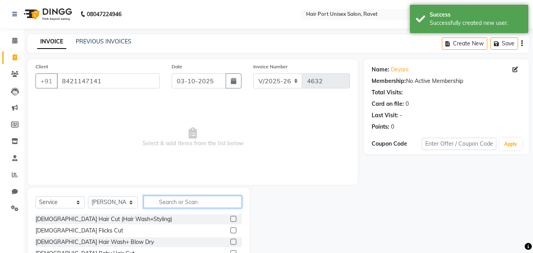
click at [172, 205] on input "text" at bounding box center [193, 202] width 98 height 12
click at [173, 204] on input "text" at bounding box center [193, 202] width 98 height 12
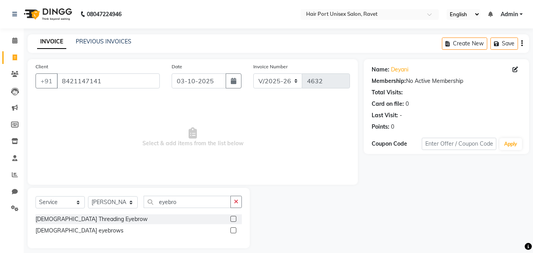
click at [232, 218] on label at bounding box center [234, 219] width 6 height 6
click at [232, 218] on input "checkbox" at bounding box center [233, 219] width 5 height 5
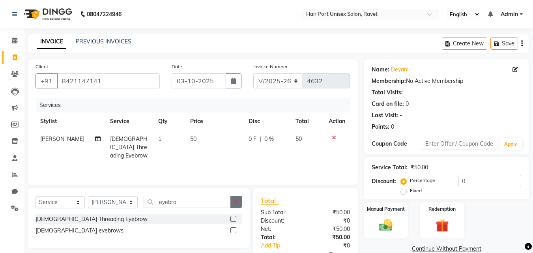
click at [238, 202] on icon "button" at bounding box center [236, 202] width 4 height 6
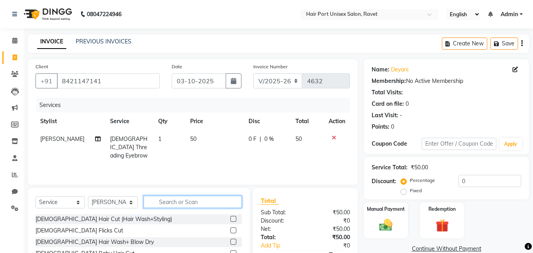
click at [203, 202] on input "text" at bounding box center [193, 202] width 98 height 12
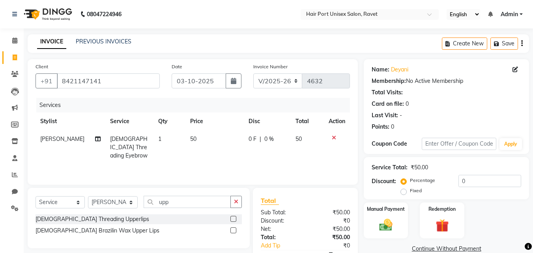
click at [234, 219] on label at bounding box center [234, 219] width 6 height 6
click at [234, 219] on input "checkbox" at bounding box center [233, 219] width 5 height 5
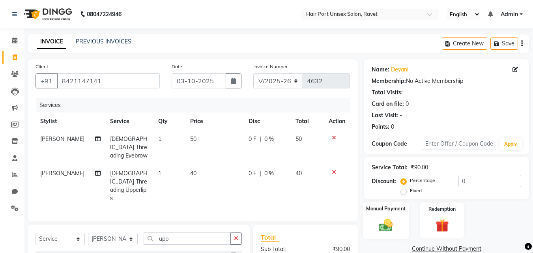
click at [378, 218] on img at bounding box center [386, 225] width 22 height 16
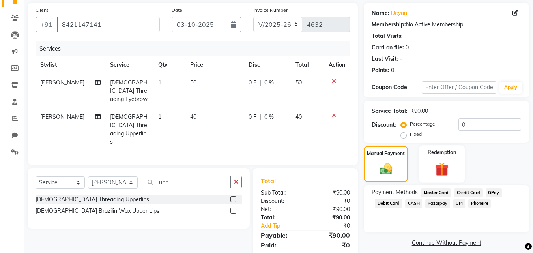
scroll to position [64, 0]
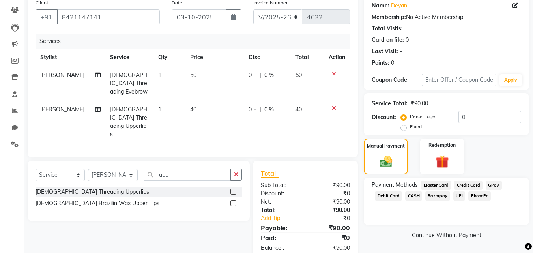
click at [482, 193] on span "PhonePe" at bounding box center [480, 195] width 23 height 9
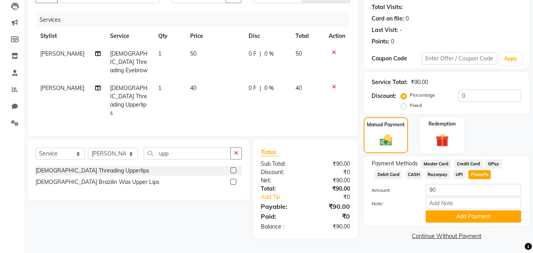
scroll to position [86, 0]
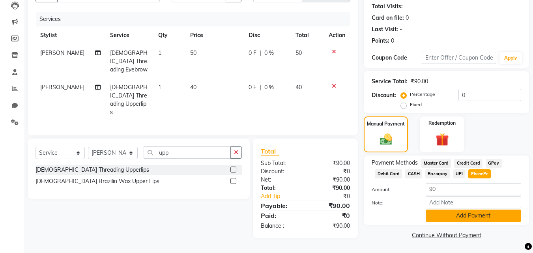
click at [476, 217] on button "Add Payment" at bounding box center [474, 216] width 96 height 12
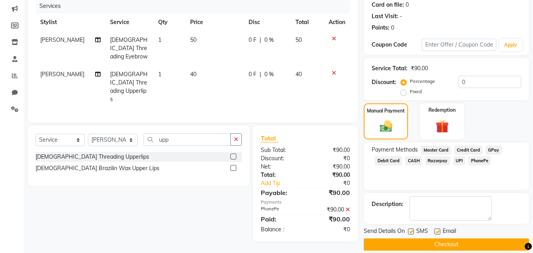
scroll to position [109, 0]
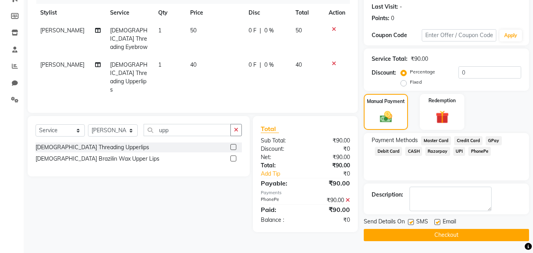
click at [458, 234] on button "Checkout" at bounding box center [446, 235] width 165 height 12
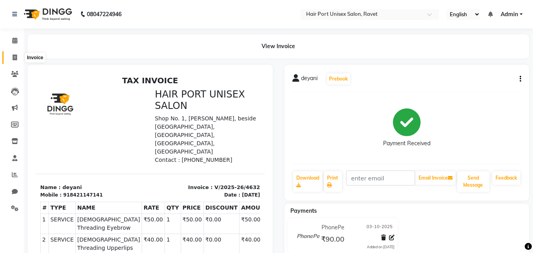
click at [14, 56] on icon at bounding box center [15, 57] width 4 height 6
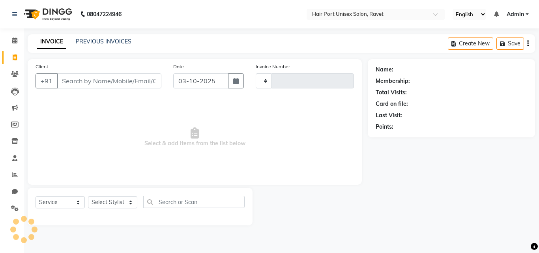
click at [92, 83] on input "Client" at bounding box center [109, 80] width 105 height 15
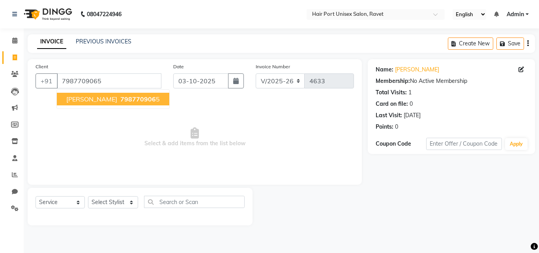
click at [120, 100] on span "798770906" at bounding box center [138, 99] width 36 height 8
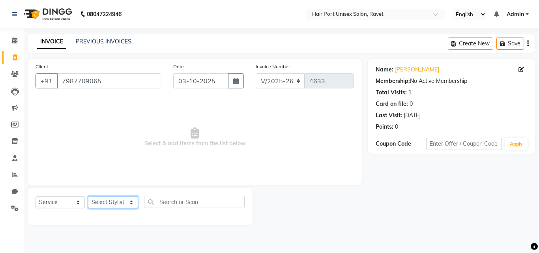
click at [129, 199] on select "Select Stylist [PERSON_NAME] [PERSON_NAME] [PERSON_NAME] [PERSON_NAME] [PERSON_…" at bounding box center [113, 202] width 50 height 12
click at [90, 82] on input "7987709065" at bounding box center [109, 80] width 105 height 15
click at [133, 199] on select "Select Stylist [PERSON_NAME] [PERSON_NAME] [PERSON_NAME] [PERSON_NAME] [PERSON_…" at bounding box center [113, 202] width 50 height 12
click at [88, 196] on select "Select Stylist [PERSON_NAME] [PERSON_NAME] [PERSON_NAME] [PERSON_NAME] [PERSON_…" at bounding box center [113, 202] width 50 height 12
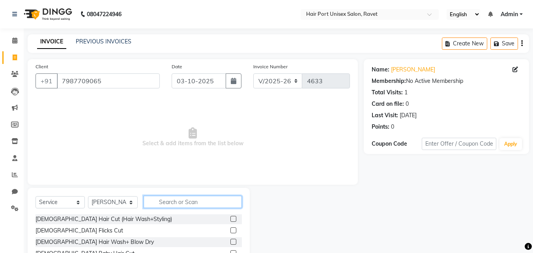
click at [171, 196] on input "text" at bounding box center [193, 202] width 98 height 12
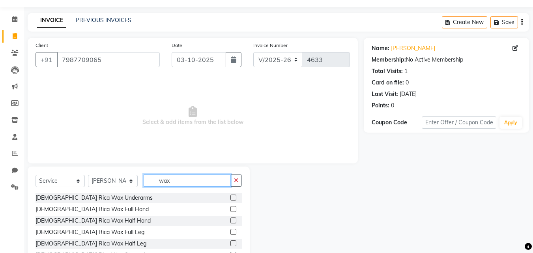
scroll to position [28, 0]
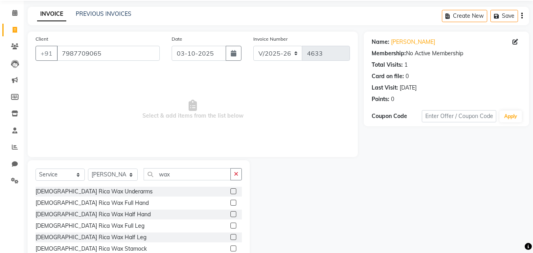
click at [231, 203] on label at bounding box center [234, 203] width 6 height 6
click at [231, 203] on input "checkbox" at bounding box center [233, 203] width 5 height 5
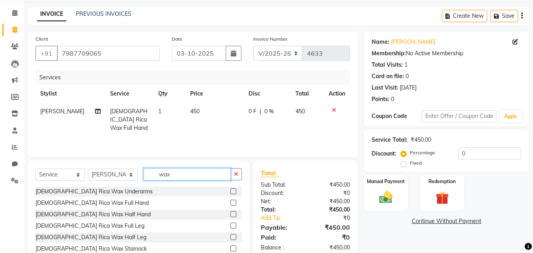
click at [182, 173] on input "wax" at bounding box center [187, 174] width 87 height 12
click at [224, 190] on div "[DEMOGRAPHIC_DATA] Rica Wax Underarms" at bounding box center [139, 192] width 206 height 10
click at [231, 190] on label at bounding box center [234, 191] width 6 height 6
click at [231, 190] on input "checkbox" at bounding box center [233, 191] width 5 height 5
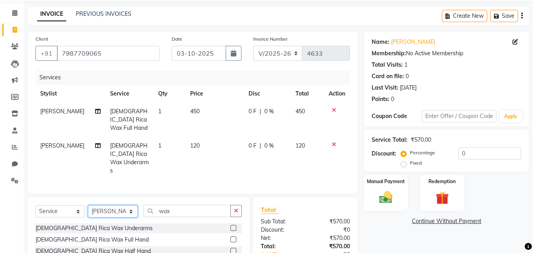
click at [132, 205] on select "Select Stylist [PERSON_NAME] [PERSON_NAME] [PERSON_NAME] [PERSON_NAME] [PERSON_…" at bounding box center [113, 211] width 50 height 12
click at [88, 205] on select "Select Stylist [PERSON_NAME] [PERSON_NAME] [PERSON_NAME] [PERSON_NAME] [PERSON_…" at bounding box center [113, 211] width 50 height 12
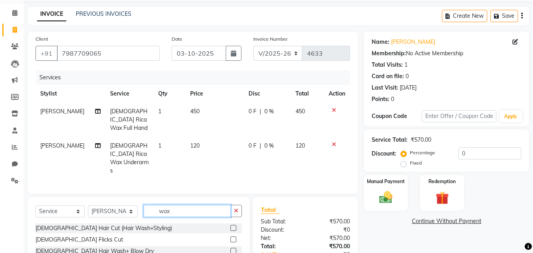
click at [199, 205] on input "wax" at bounding box center [187, 211] width 87 height 12
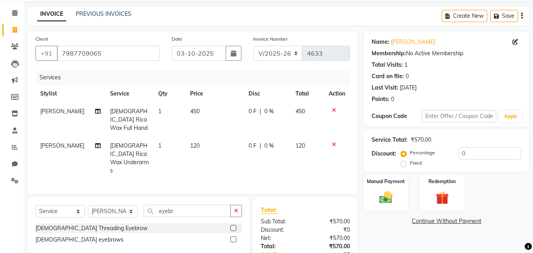
click at [232, 225] on label at bounding box center [234, 228] width 6 height 6
click at [232, 226] on input "checkbox" at bounding box center [233, 228] width 5 height 5
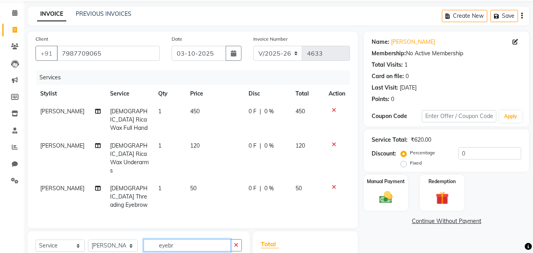
click at [212, 239] on input "eyebr" at bounding box center [187, 245] width 87 height 12
click at [194, 239] on input "fore" at bounding box center [187, 245] width 87 height 12
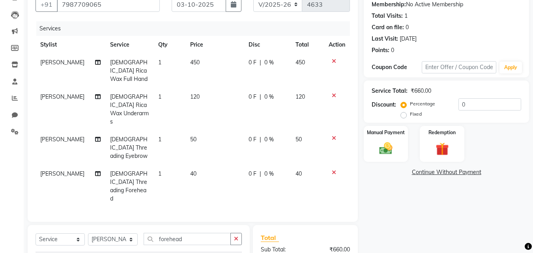
scroll to position [80, 0]
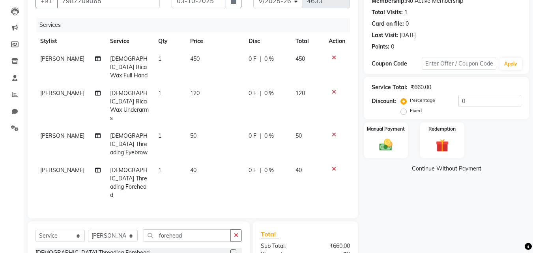
click at [398, 219] on div "Name: [PERSON_NAME] Membership: No Active Membership Total Visits: 1 Card on fi…" at bounding box center [449, 150] width 171 height 342
click at [390, 154] on div "Manual Payment" at bounding box center [386, 141] width 46 height 38
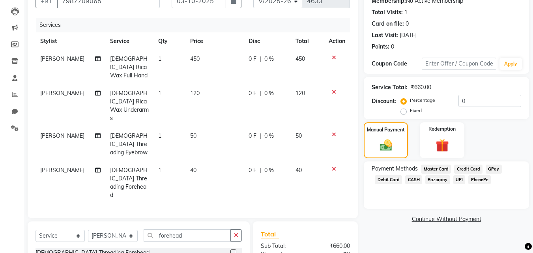
click at [477, 179] on span "PhonePe" at bounding box center [480, 179] width 23 height 9
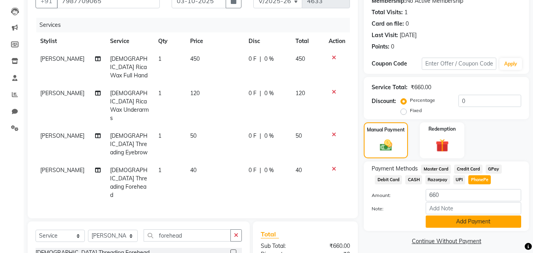
click at [477, 220] on button "Add Payment" at bounding box center [474, 222] width 96 height 12
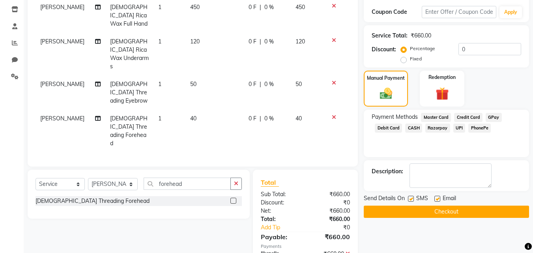
scroll to position [133, 0]
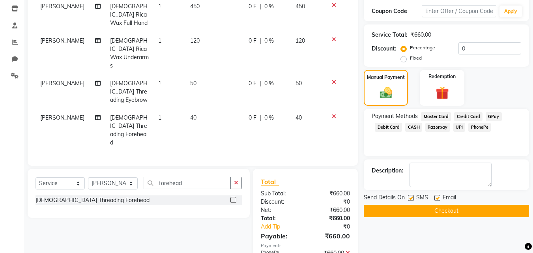
click at [463, 206] on button "Checkout" at bounding box center [446, 211] width 165 height 12
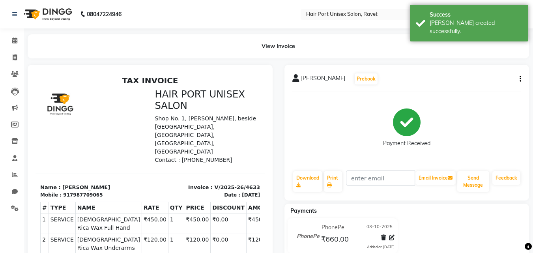
click at [427, 198] on div "[PERSON_NAME] Prebook Payment Received Download Print Email Invoice Send Messag…" at bounding box center [407, 133] width 245 height 136
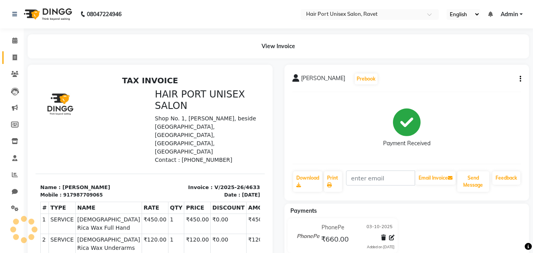
click at [13, 54] on icon at bounding box center [15, 57] width 4 height 6
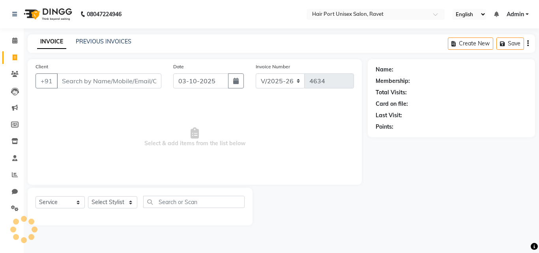
click at [78, 82] on input "Client" at bounding box center [109, 80] width 105 height 15
click at [76, 83] on input "Client" at bounding box center [109, 80] width 105 height 15
